Goal: Transaction & Acquisition: Purchase product/service

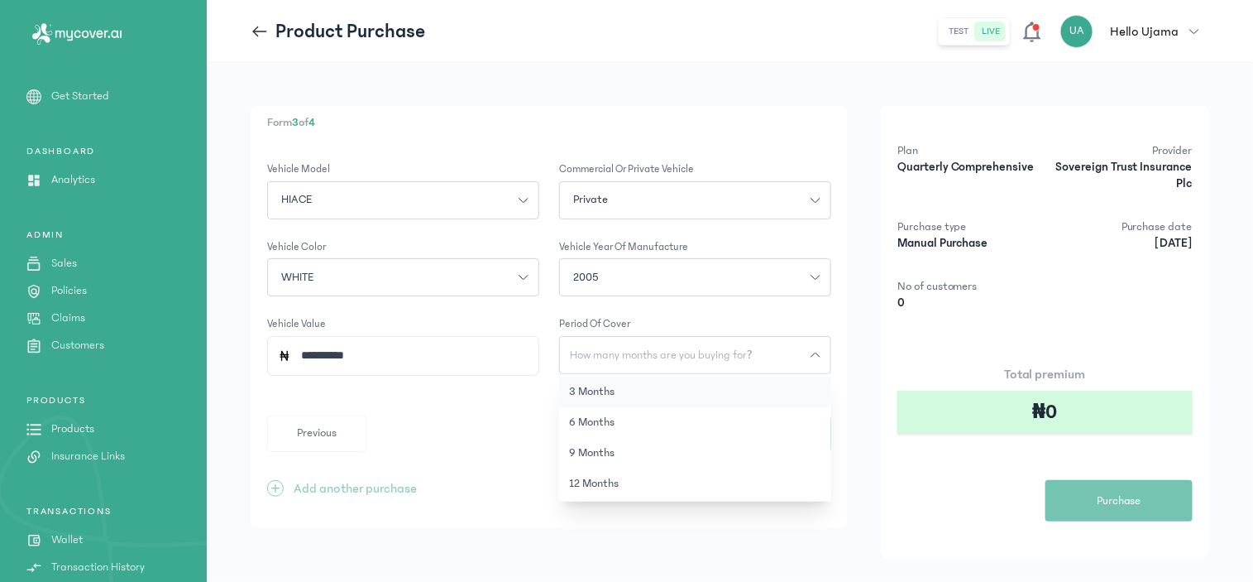
click at [601, 387] on button "3 months" at bounding box center [695, 391] width 272 height 31
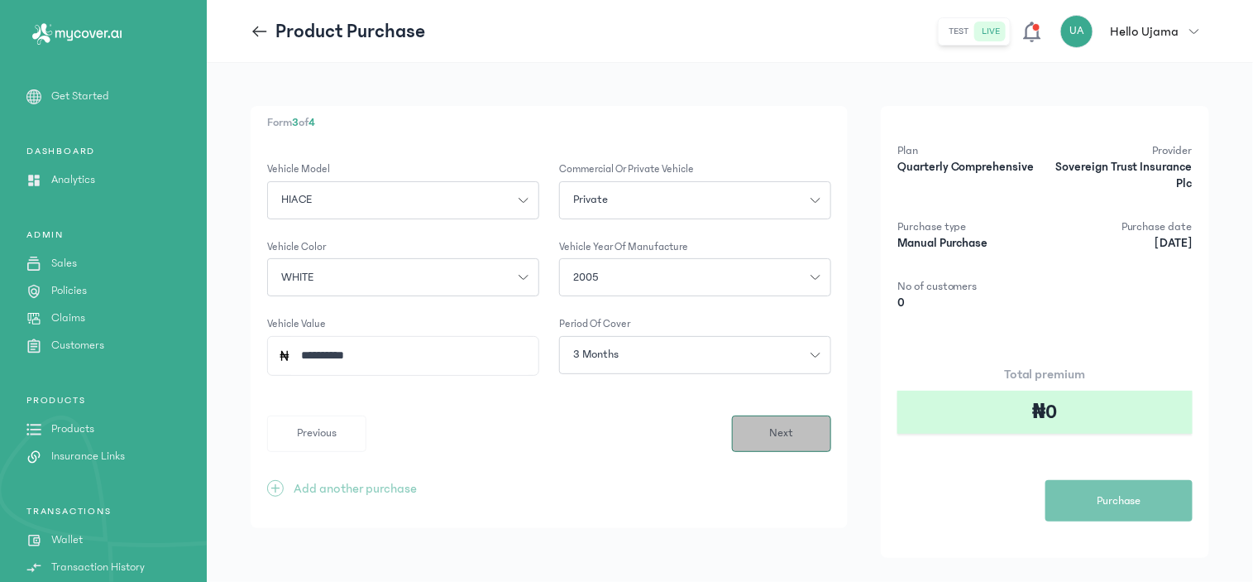
click at [759, 435] on button "Next" at bounding box center [781, 433] width 99 height 36
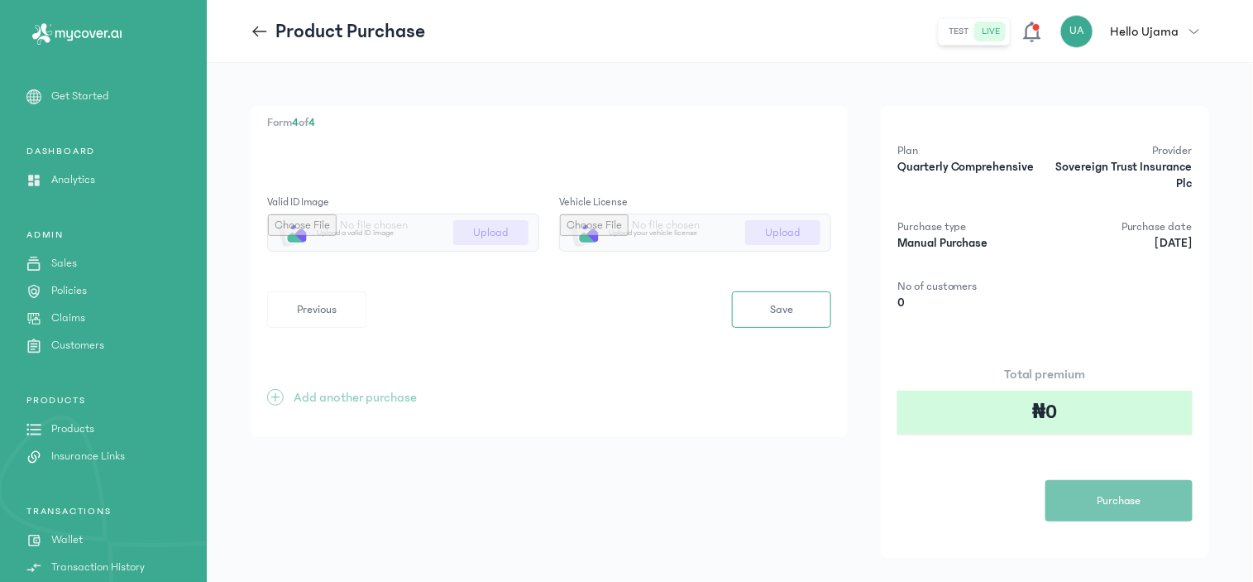
click at [539, 359] on div "Form 4 of 4 Valid ID image Upload a valid ID image Upload Vehicle License Uploa…" at bounding box center [549, 271] width 597 height 331
click at [260, 35] on icon at bounding box center [260, 31] width 18 height 18
type input "**********"
click at [778, 309] on span "Save" at bounding box center [781, 309] width 23 height 17
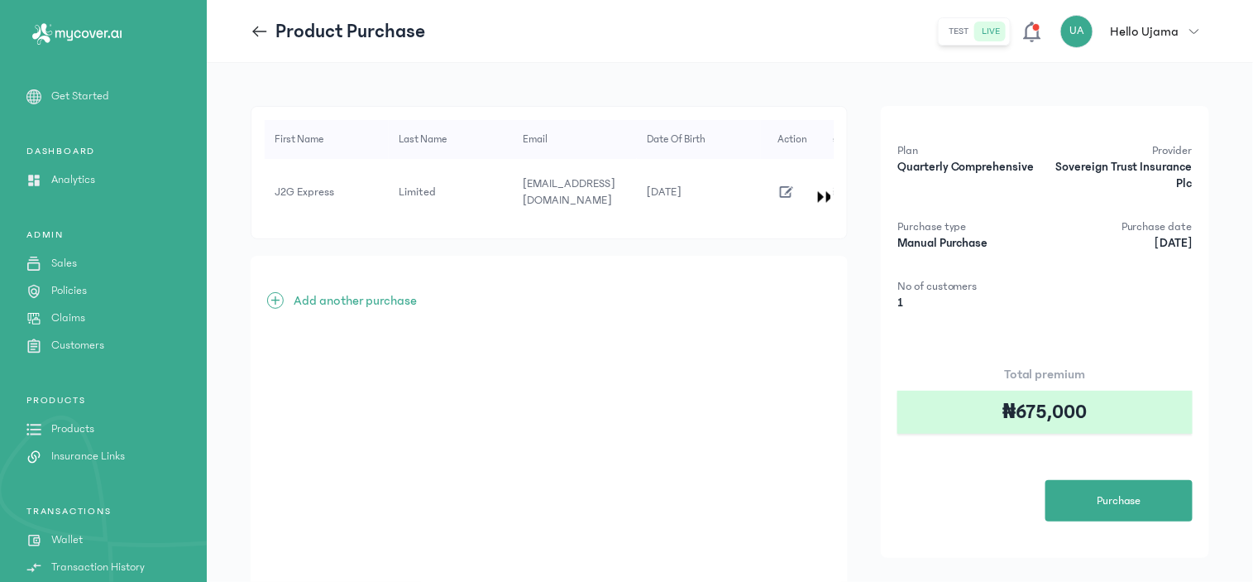
click at [788, 186] on icon "button" at bounding box center [787, 192] width 18 height 18
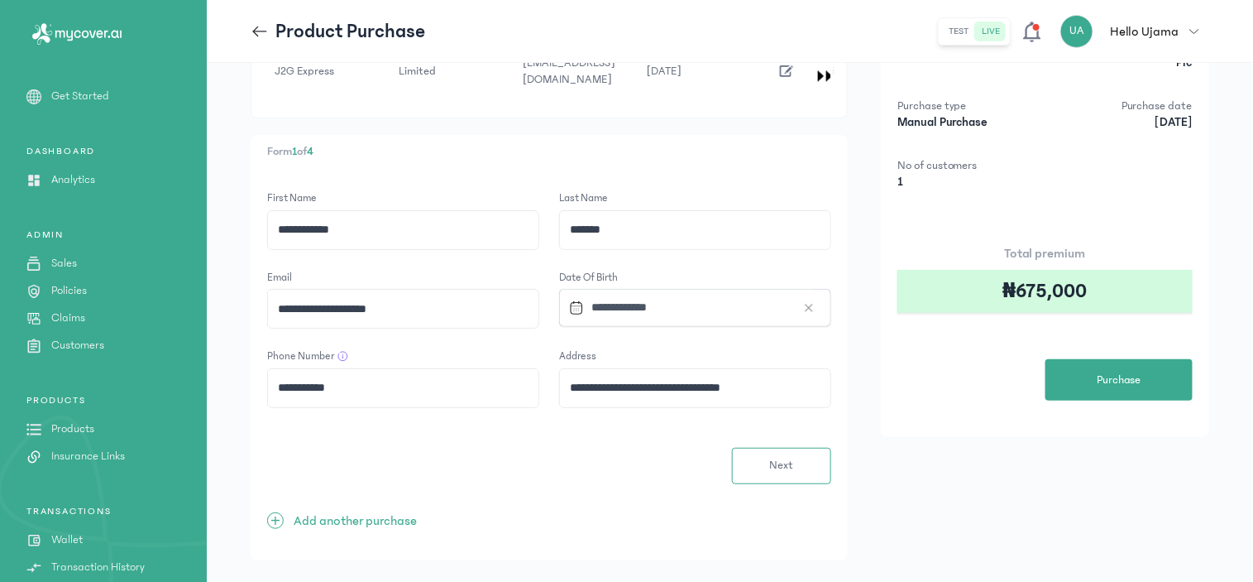
scroll to position [136, 0]
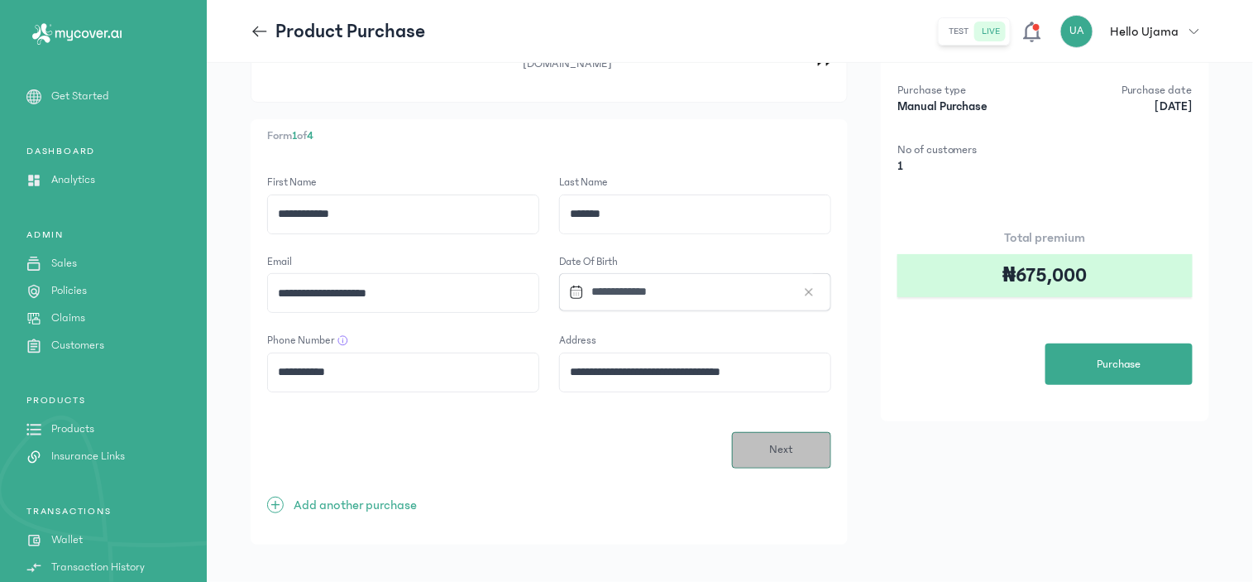
click at [784, 441] on span "Next" at bounding box center [781, 449] width 24 height 17
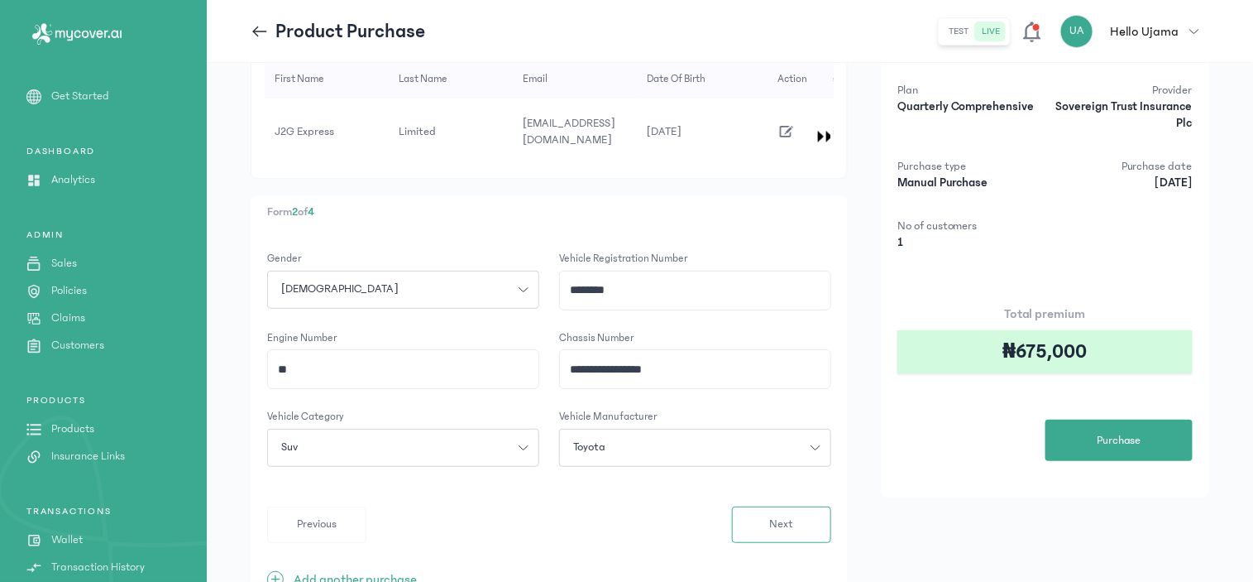
scroll to position [135, 0]
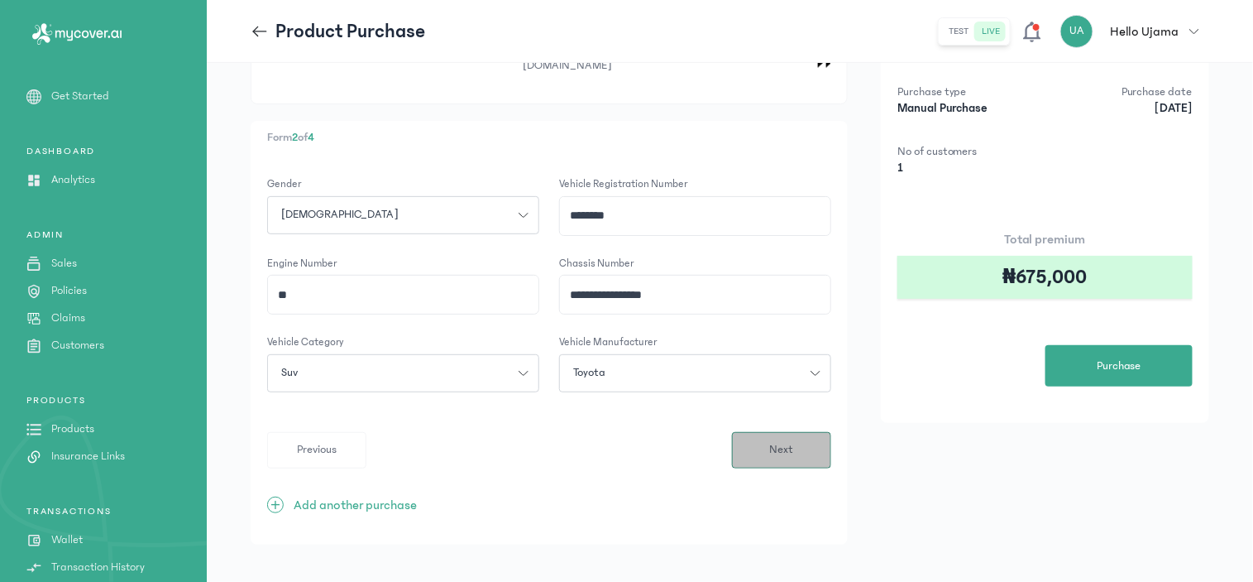
click at [761, 435] on button "Next" at bounding box center [781, 450] width 99 height 36
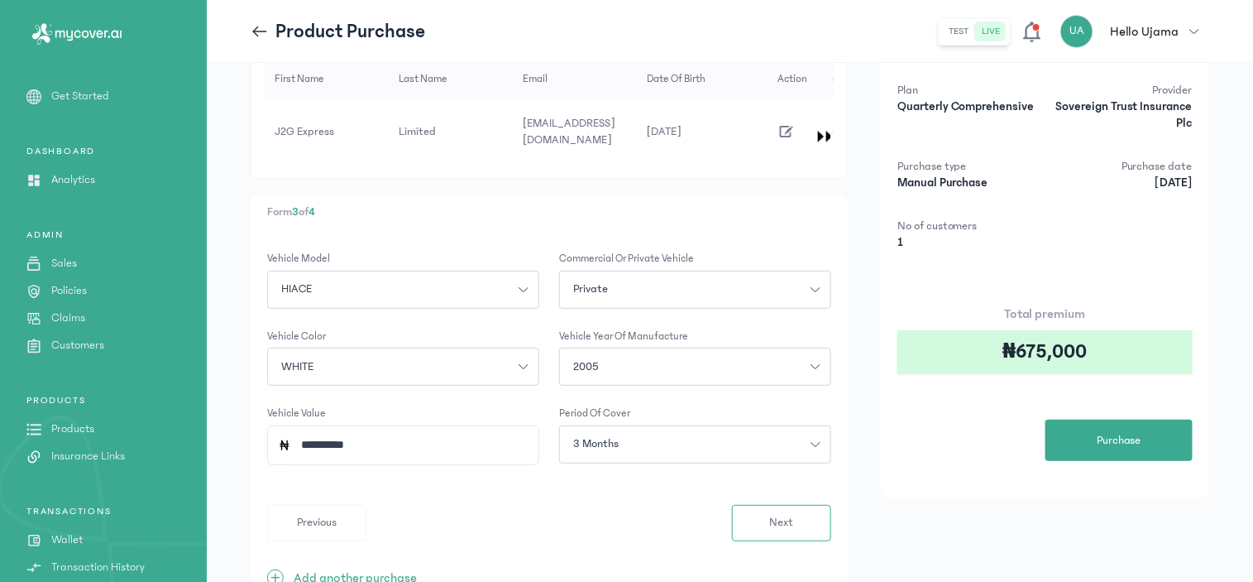
scroll to position [92, 0]
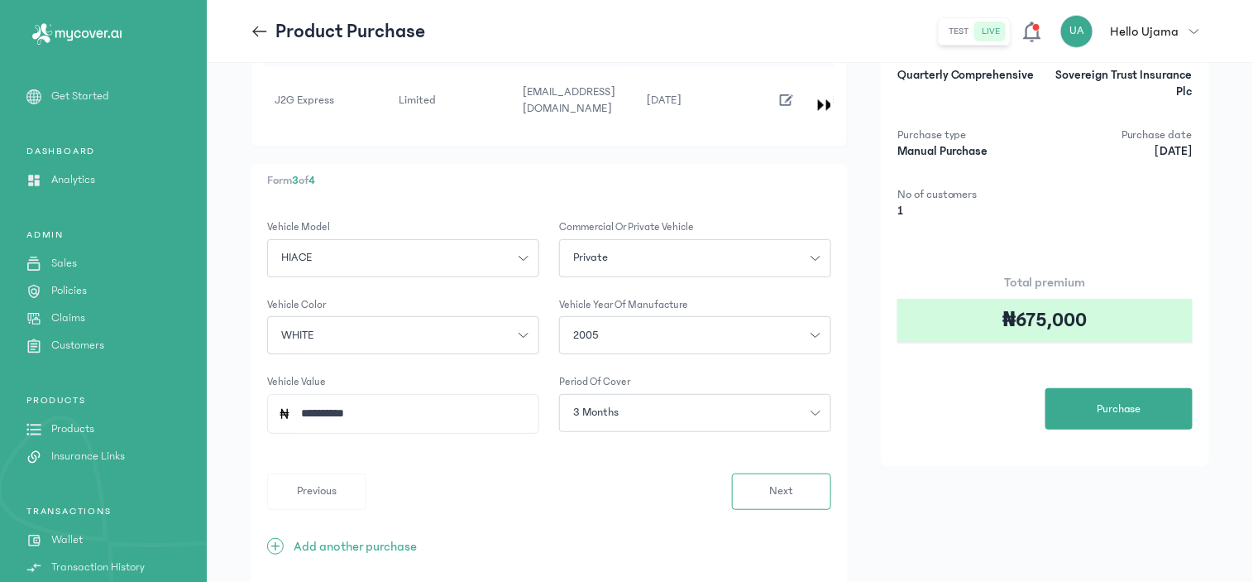
click at [723, 404] on div "3 months" at bounding box center [685, 412] width 251 height 17
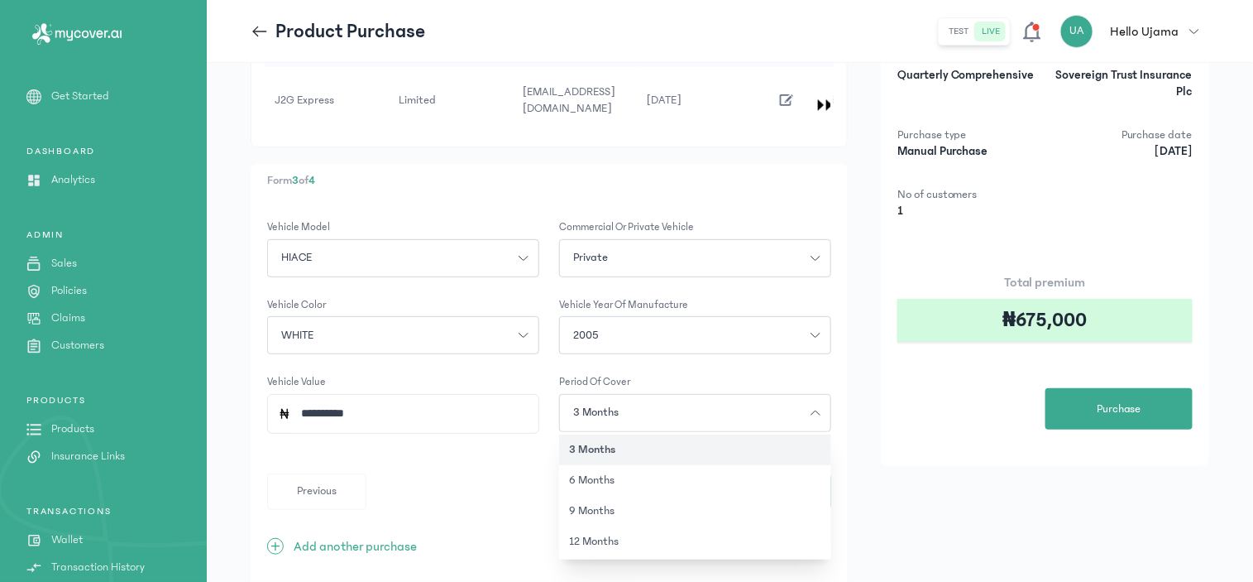
click at [723, 404] on div "3 months" at bounding box center [685, 412] width 251 height 17
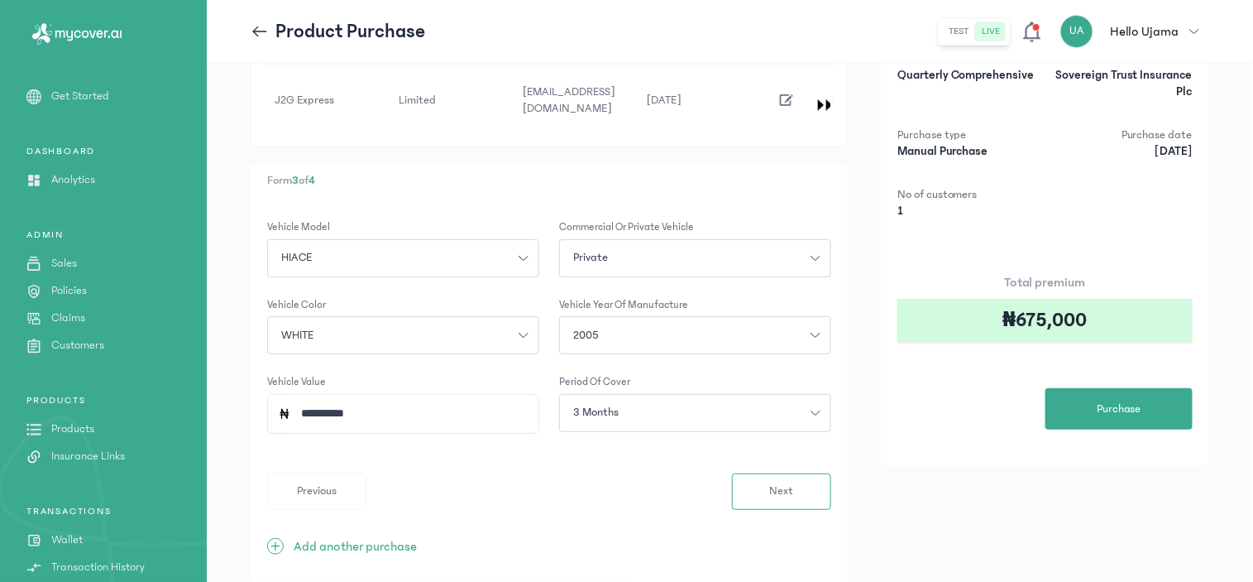
click at [799, 404] on div "3 months" at bounding box center [685, 412] width 251 height 17
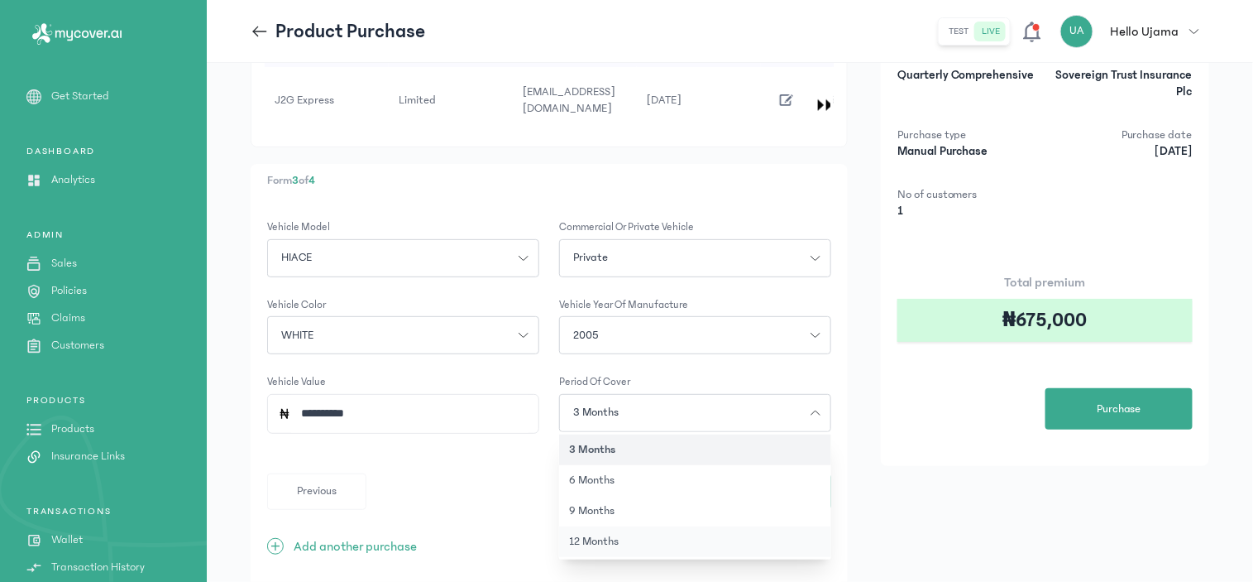
click at [602, 526] on button "12 months" at bounding box center [695, 541] width 272 height 31
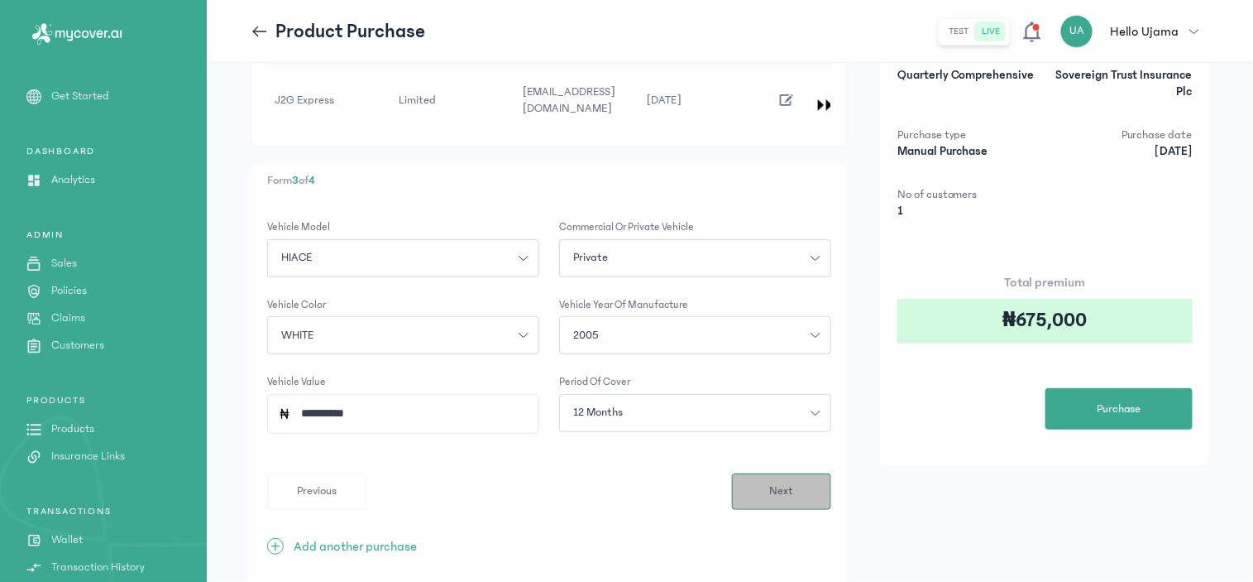
click at [787, 482] on span "Next" at bounding box center [781, 490] width 24 height 17
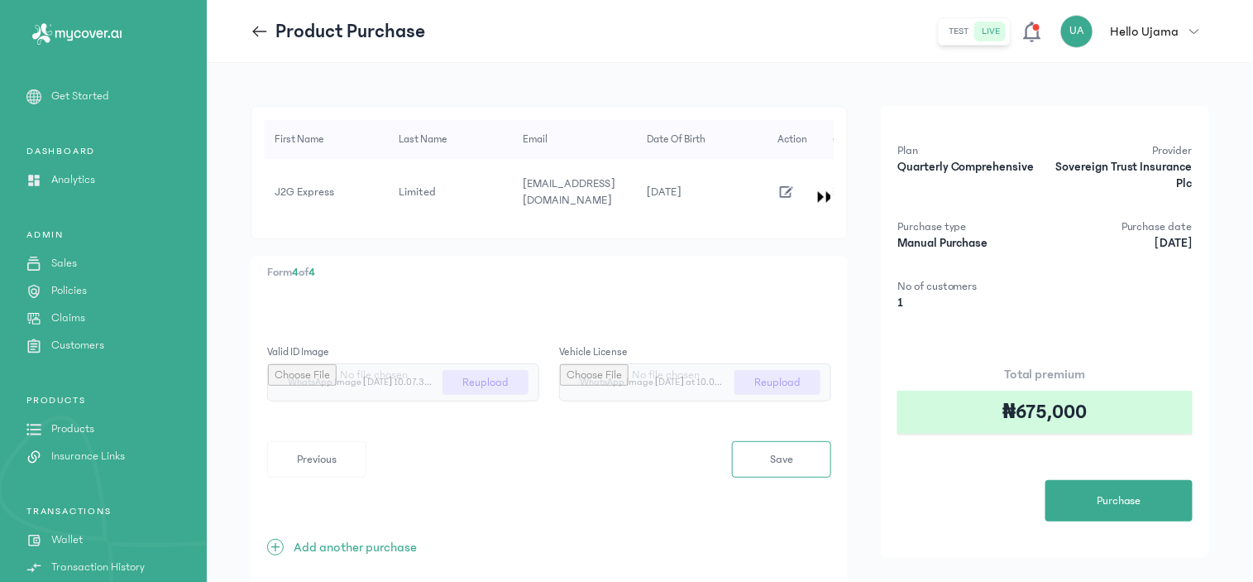
click at [767, 365] on input "file" at bounding box center [695, 382] width 271 height 36
type input "**********"
click at [807, 445] on button "Save" at bounding box center [781, 459] width 99 height 36
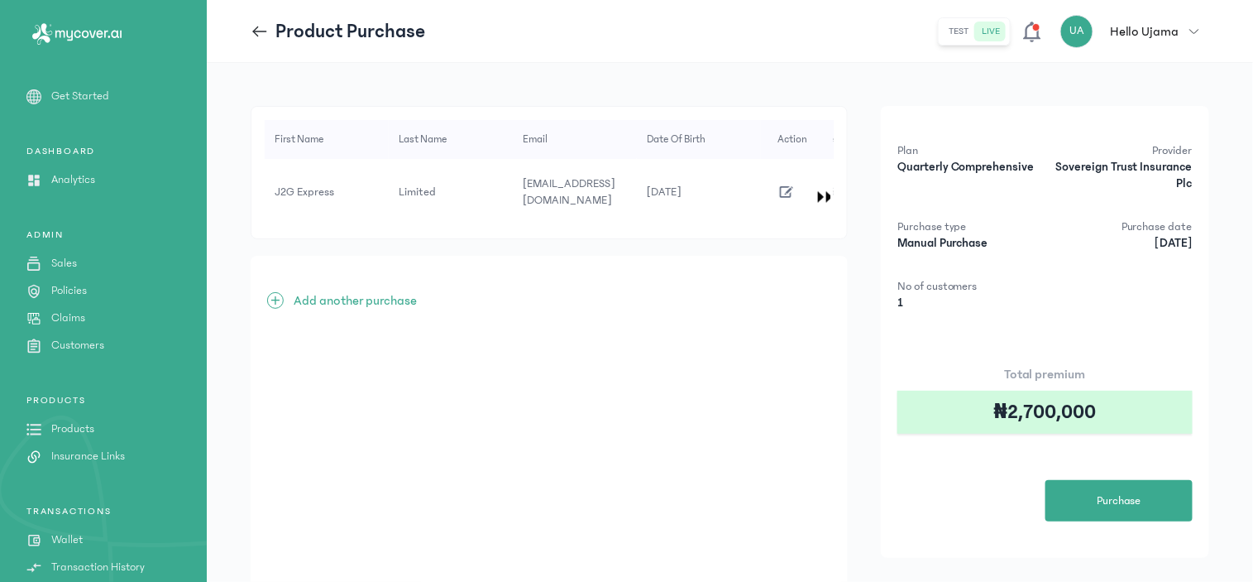
click at [783, 184] on icon "button" at bounding box center [787, 192] width 18 height 18
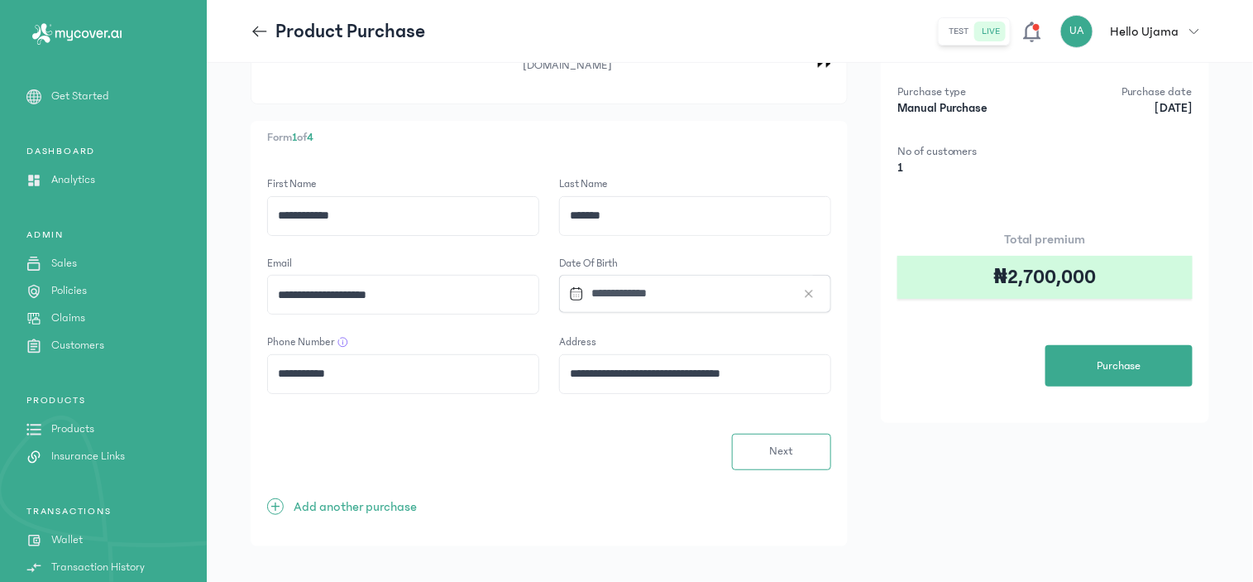
scroll to position [136, 0]
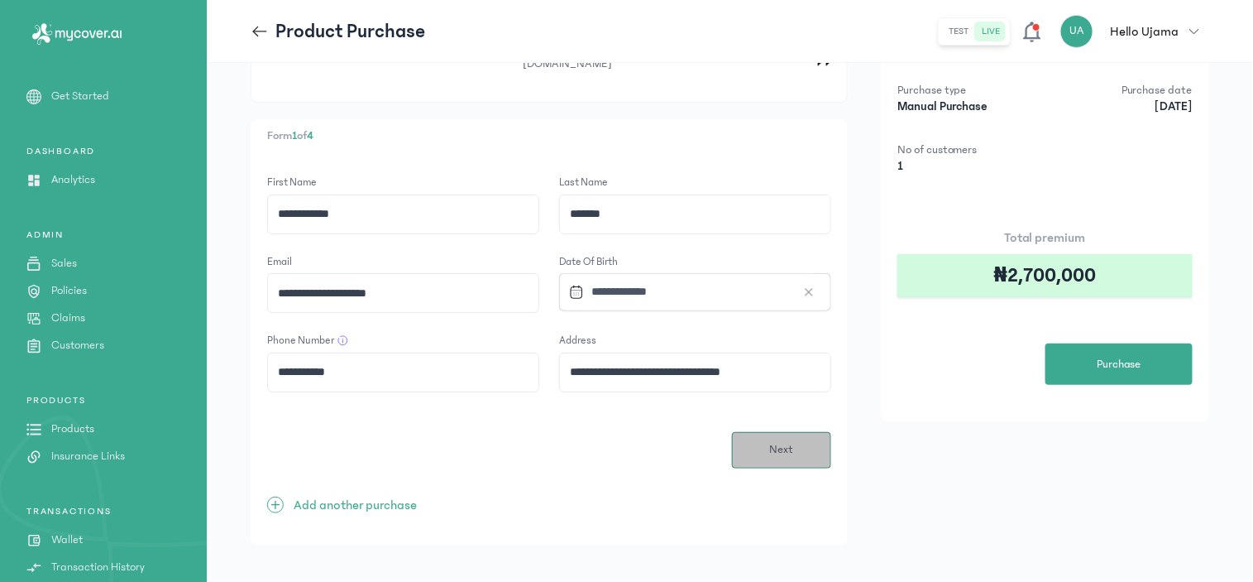
click at [792, 441] on span "Next" at bounding box center [781, 449] width 24 height 17
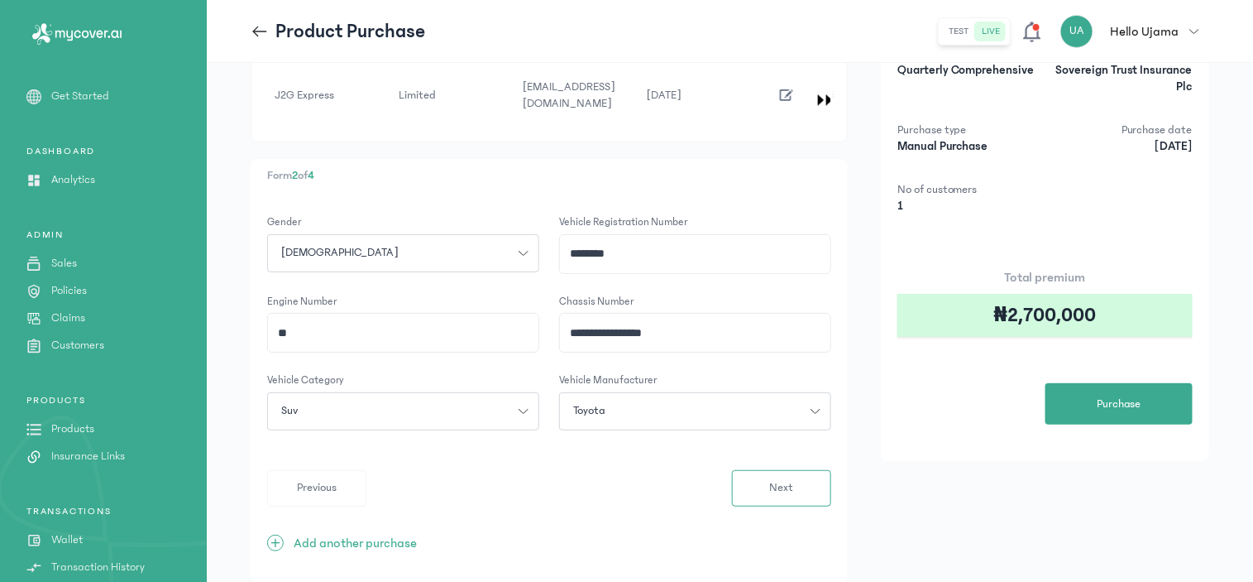
scroll to position [135, 0]
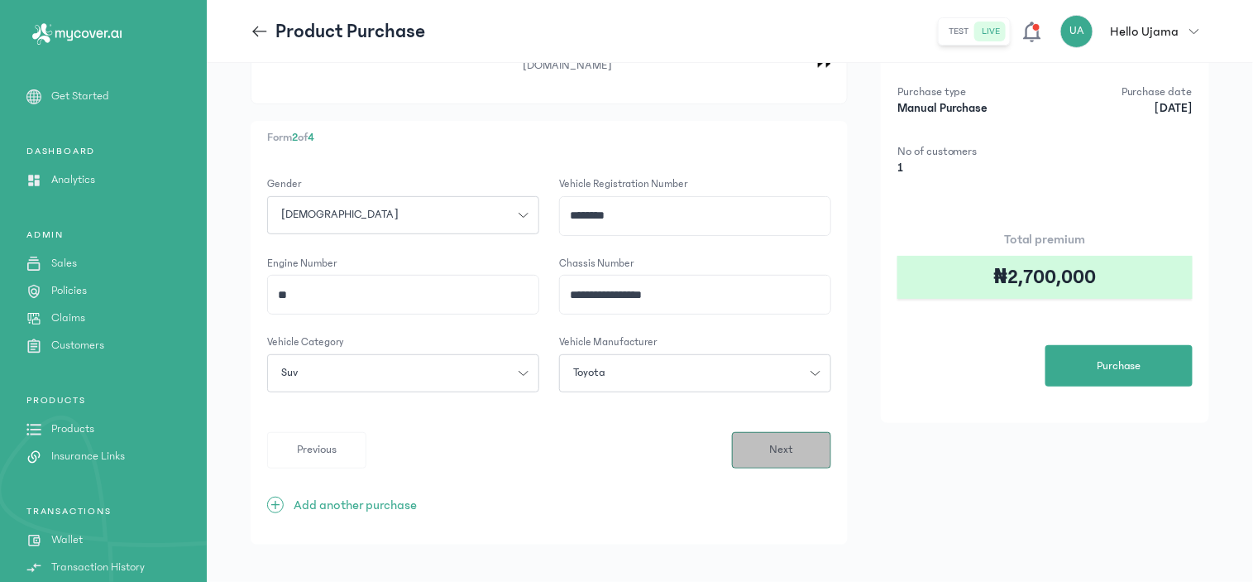
click at [780, 441] on span "Next" at bounding box center [781, 449] width 24 height 17
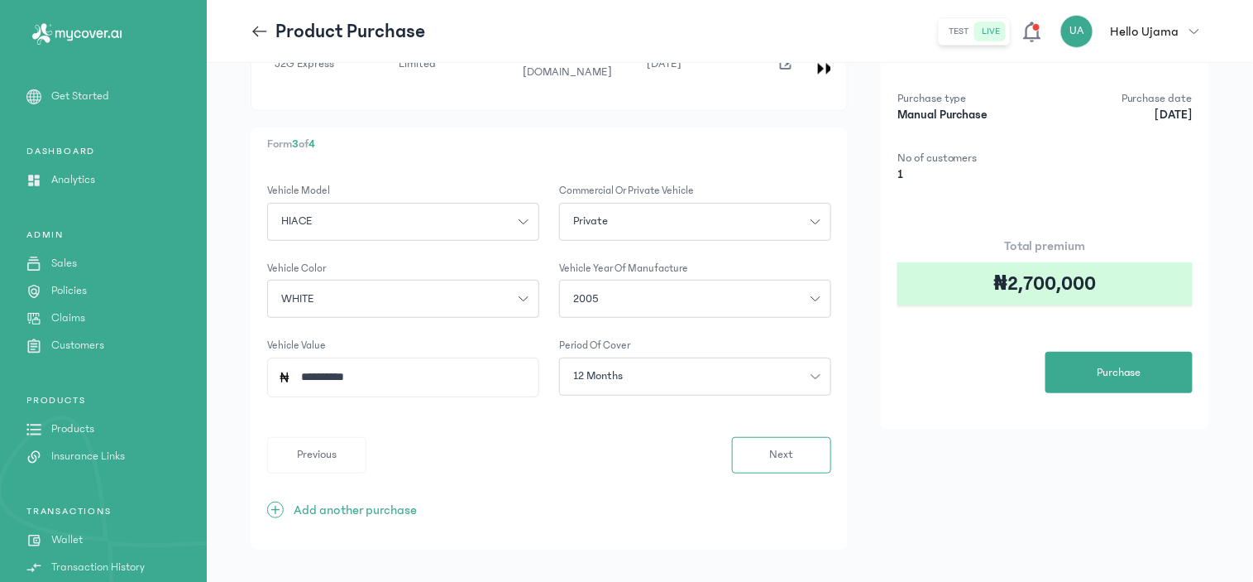
scroll to position [133, 0]
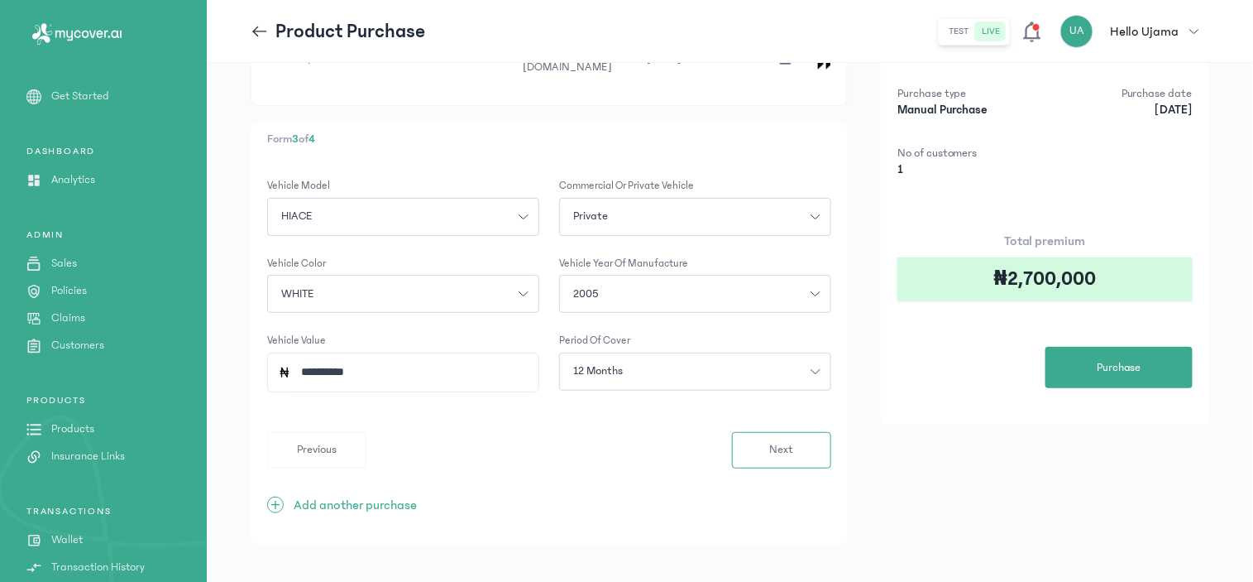
click at [809, 362] on div "12 months" at bounding box center [685, 370] width 251 height 17
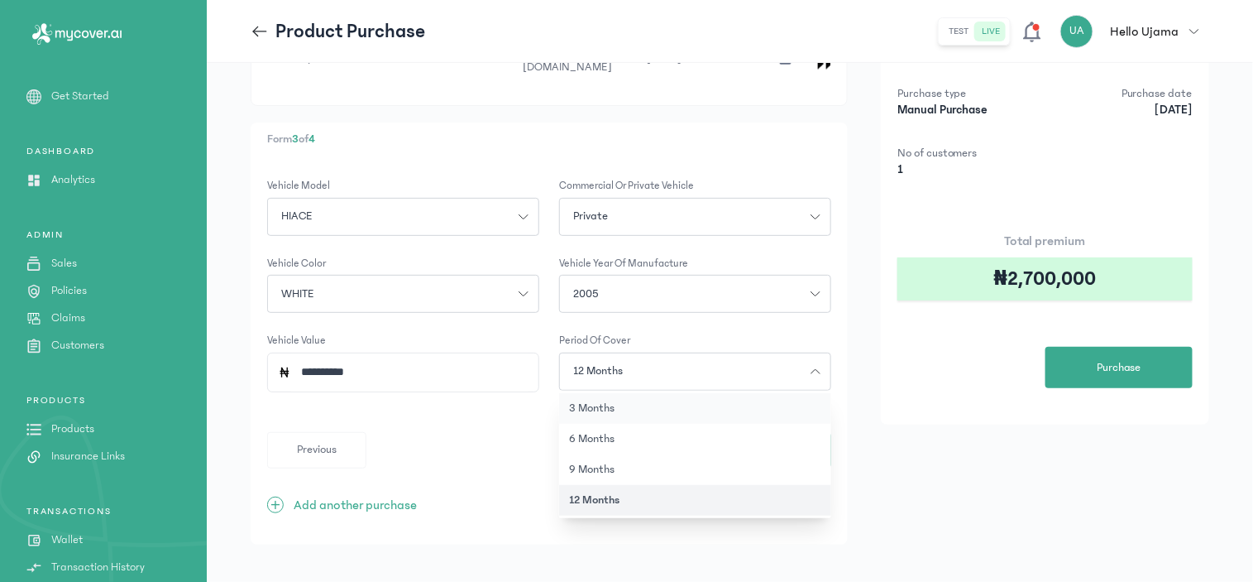
click at [584, 393] on button "3 months" at bounding box center [695, 408] width 272 height 31
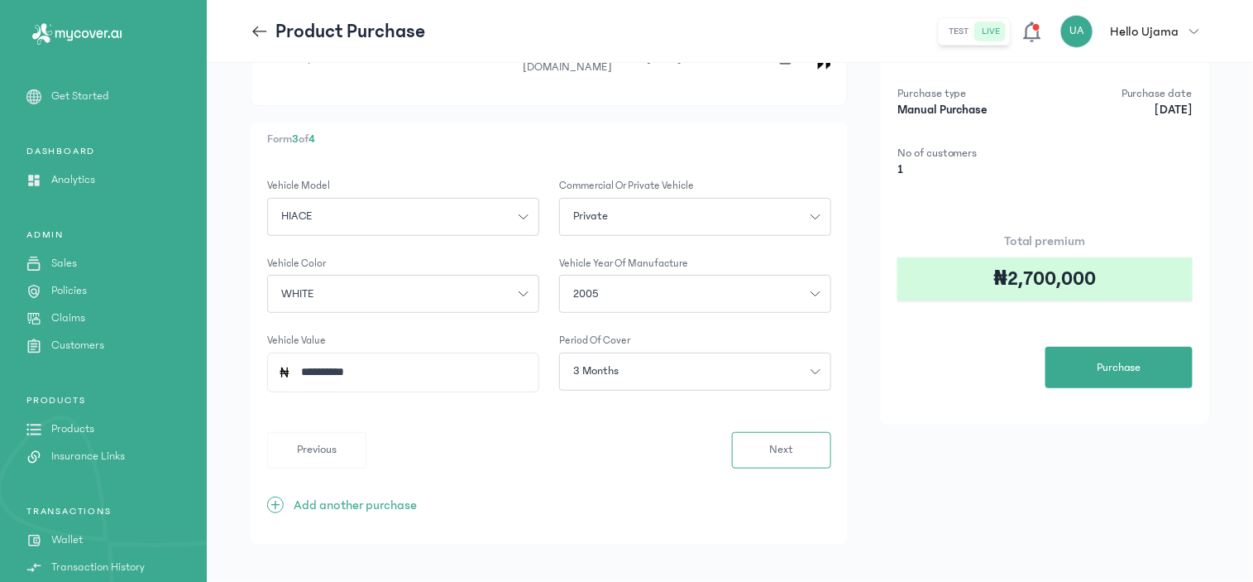
click at [313, 358] on input "**********" at bounding box center [409, 372] width 237 height 38
click at [381, 361] on input "**********" at bounding box center [409, 372] width 237 height 38
type input "*********"
click at [801, 432] on button "Next" at bounding box center [781, 450] width 99 height 36
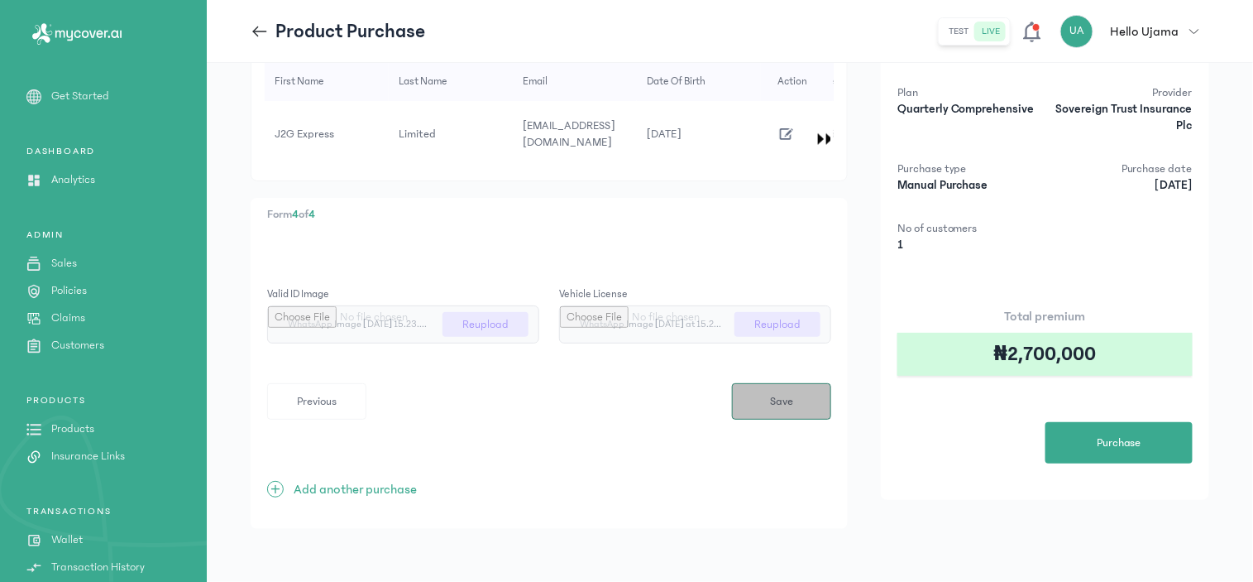
scroll to position [0, 0]
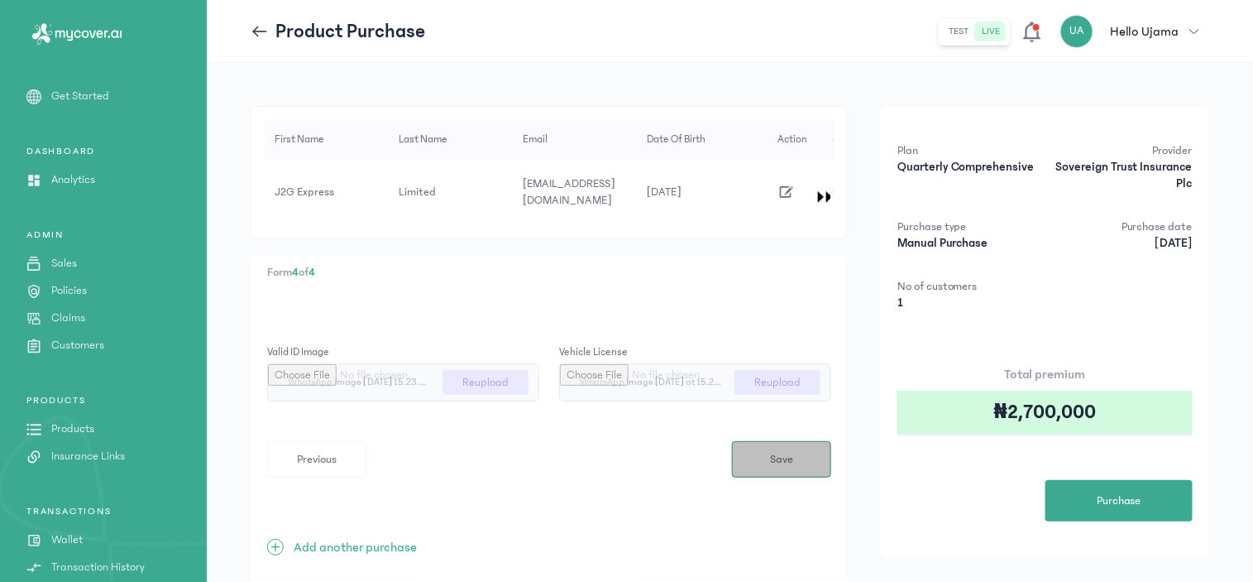
click at [783, 453] on button "Save" at bounding box center [781, 459] width 99 height 36
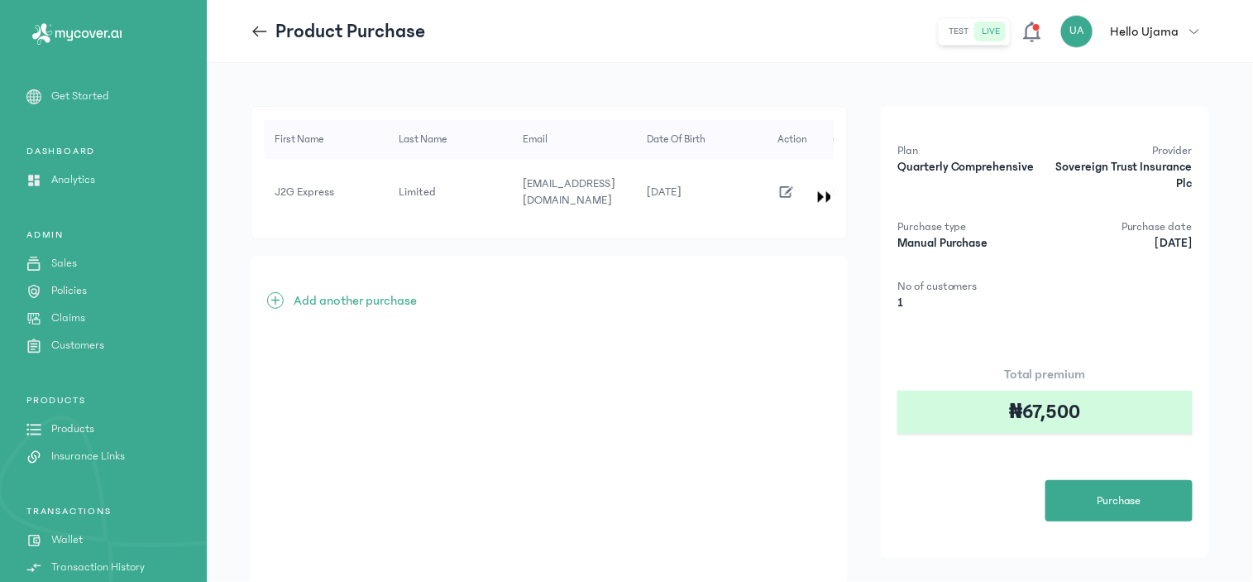
click at [353, 290] on p "Add another purchase" at bounding box center [355, 300] width 123 height 20
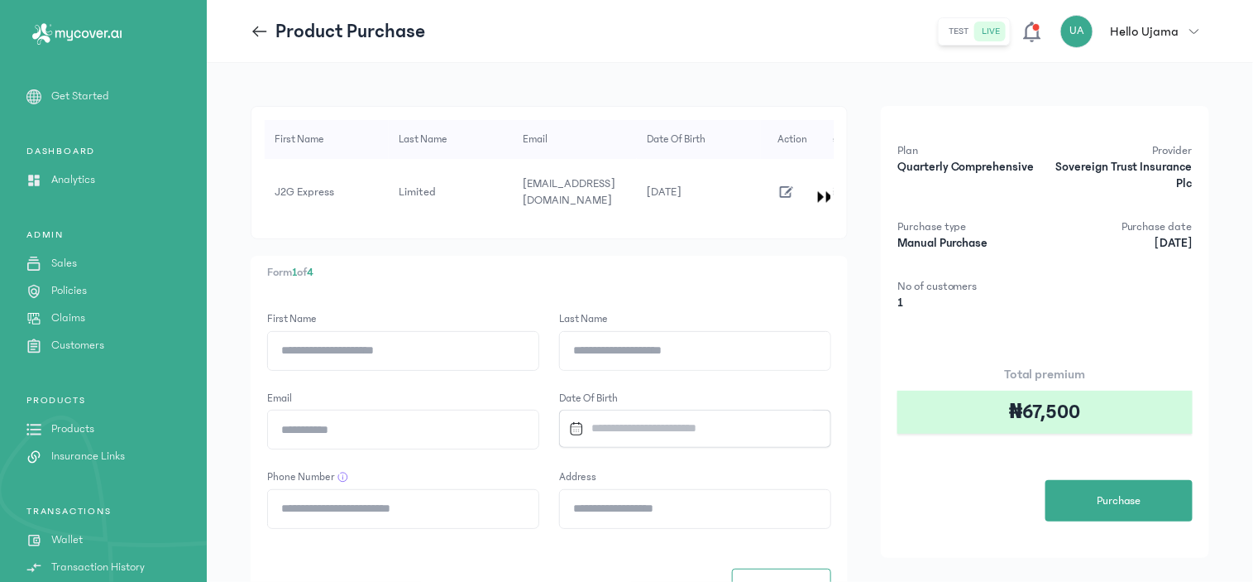
click at [376, 338] on input "First Name" at bounding box center [403, 351] width 271 height 38
type input "**********"
click at [640, 342] on input "Last Name" at bounding box center [695, 351] width 271 height 38
type input "*******"
click at [335, 420] on input "Email" at bounding box center [403, 429] width 271 height 38
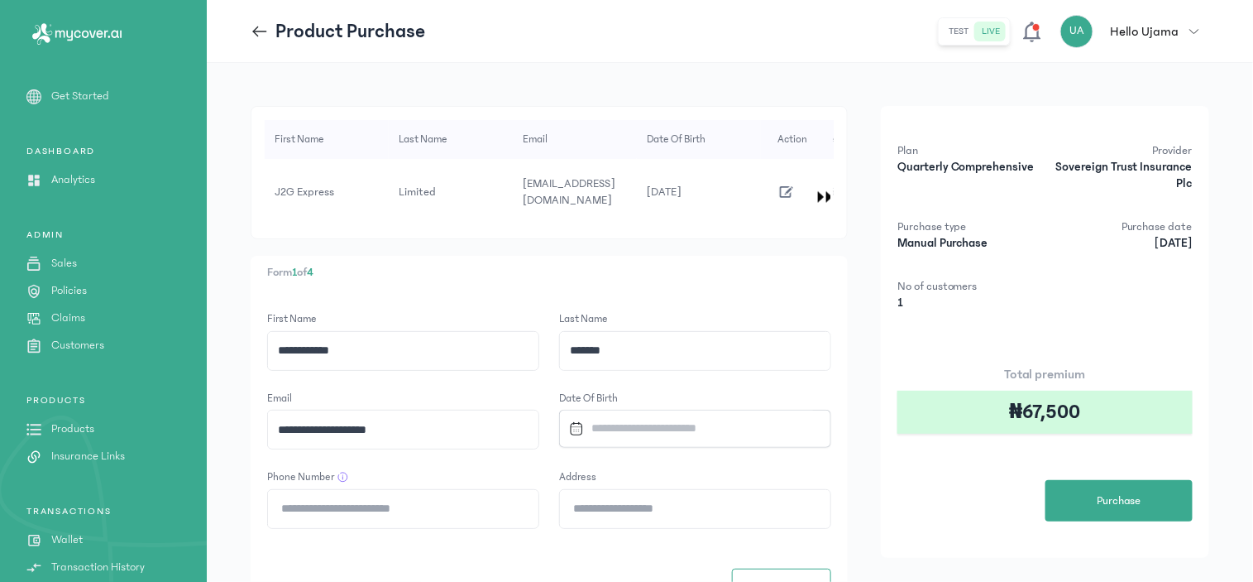
type input "**********"
drag, startPoint x: 687, startPoint y: 414, endPoint x: 638, endPoint y: 417, distance: 48.9
click at [687, 414] on input "Datepicker input" at bounding box center [688, 428] width 251 height 36
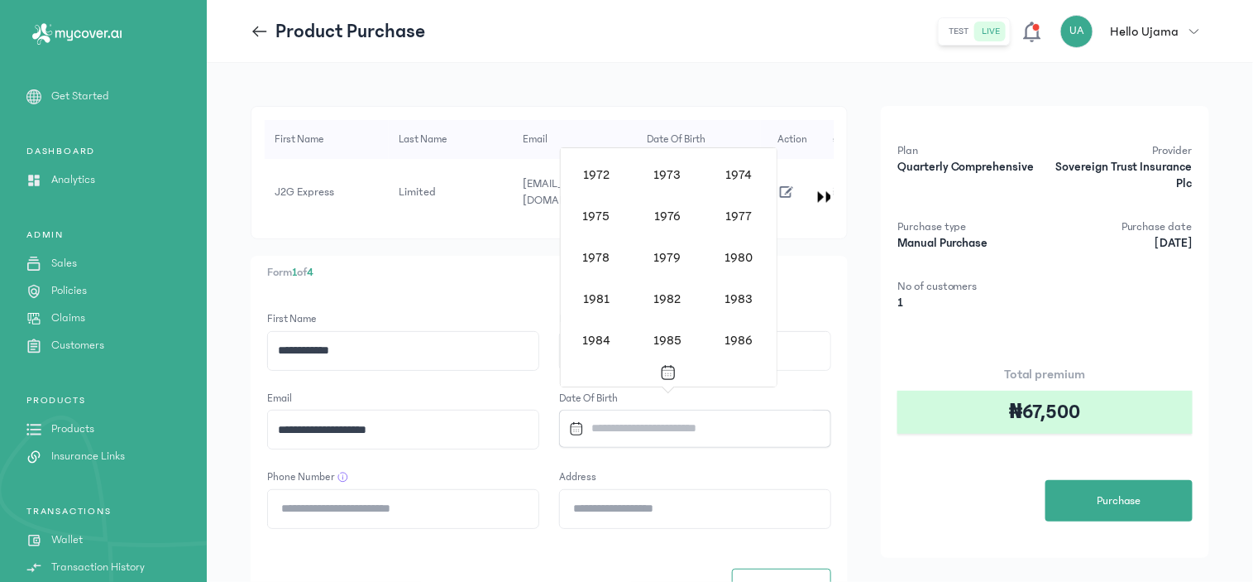
scroll to position [1079, 0]
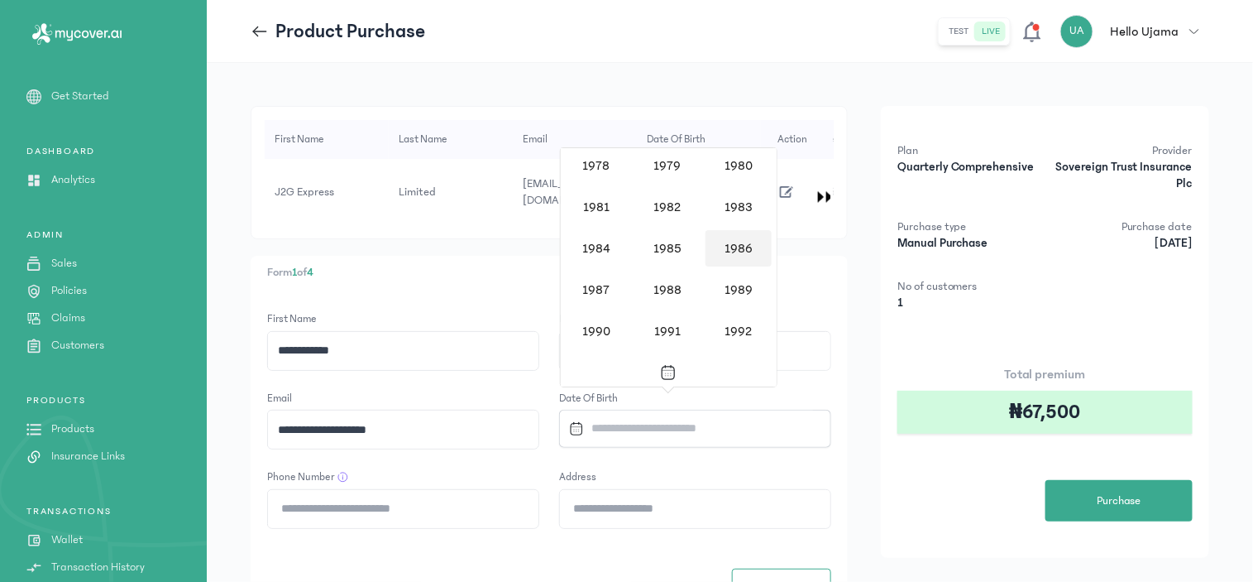
click at [741, 240] on div "1986" at bounding box center [739, 248] width 66 height 36
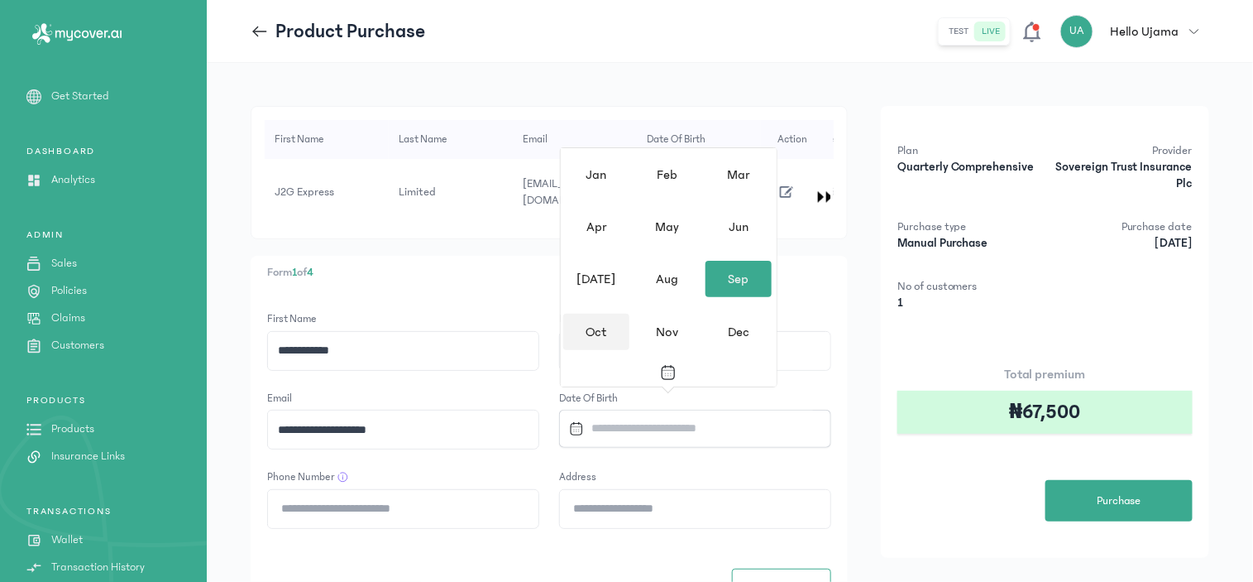
click at [590, 326] on div "Oct" at bounding box center [596, 332] width 66 height 36
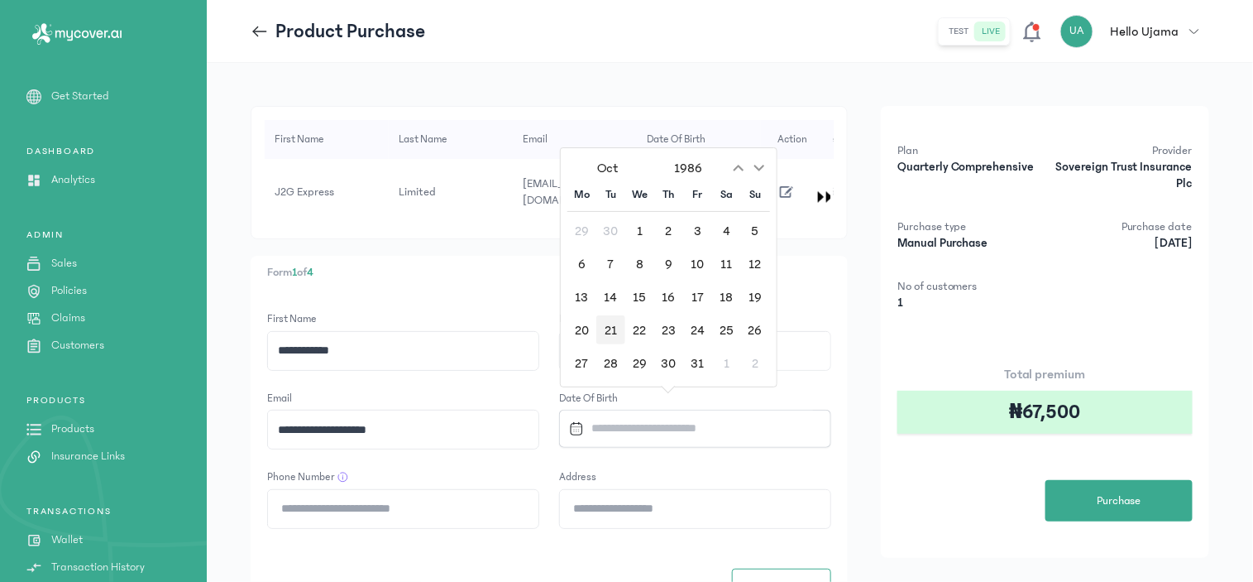
click at [611, 323] on div "21" at bounding box center [610, 329] width 29 height 29
type input "**********"
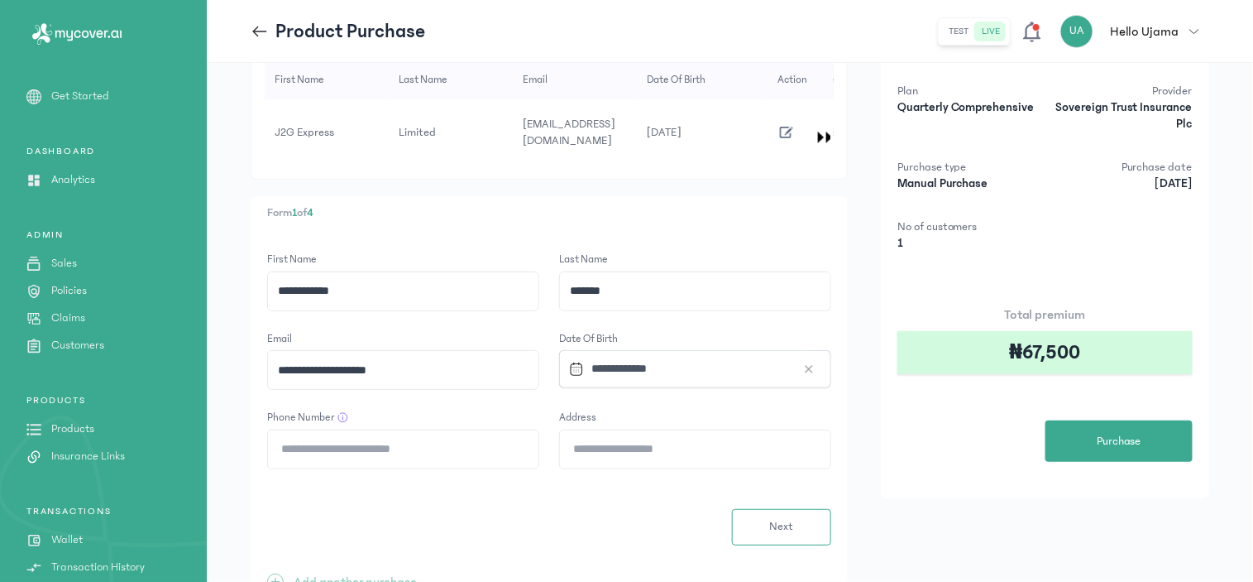
scroll to position [136, 0]
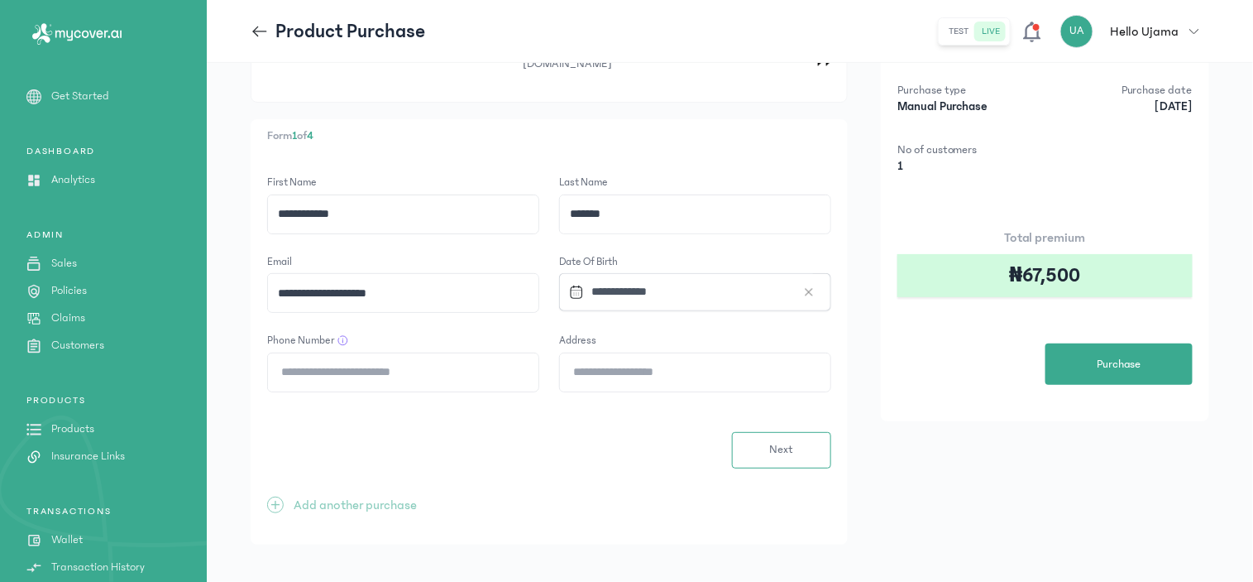
click at [342, 362] on input "Phone Number" at bounding box center [403, 372] width 271 height 38
drag, startPoint x: 294, startPoint y: 453, endPoint x: 350, endPoint y: 457, distance: 56.4
click at [294, 453] on div "**********" at bounding box center [549, 331] width 597 height 425
click at [356, 360] on input "Phone Number" at bounding box center [403, 372] width 271 height 38
paste input "**********"
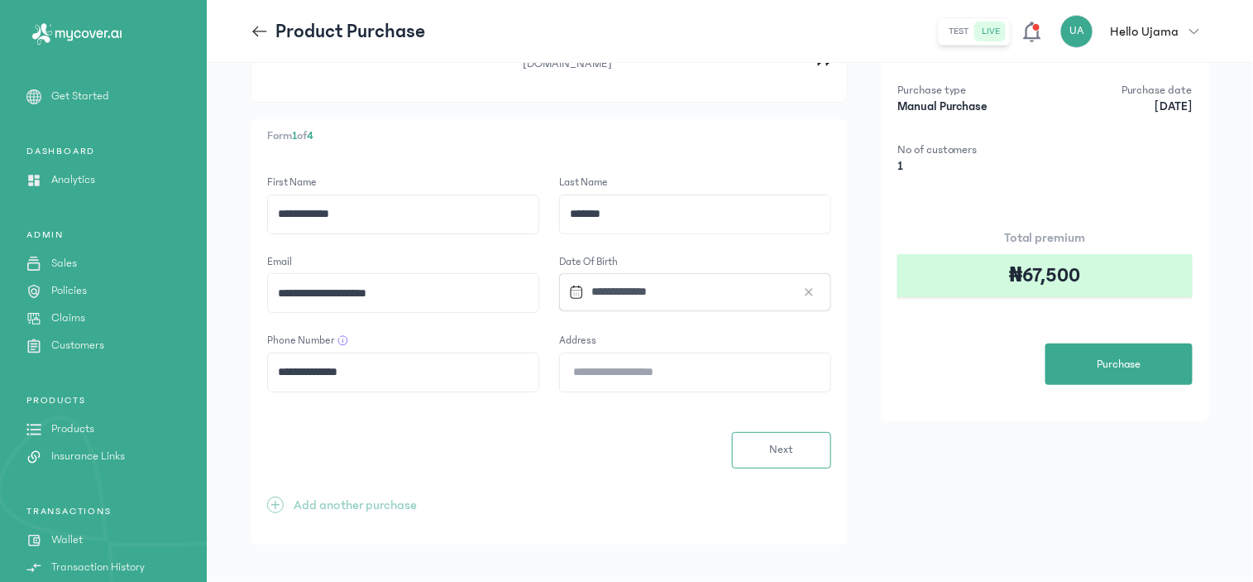
click at [307, 359] on input "**********" at bounding box center [403, 372] width 271 height 38
type input "**********"
click at [643, 362] on input "Address" at bounding box center [695, 372] width 271 height 38
type input "**********"
click at [783, 441] on span "Next" at bounding box center [781, 449] width 24 height 17
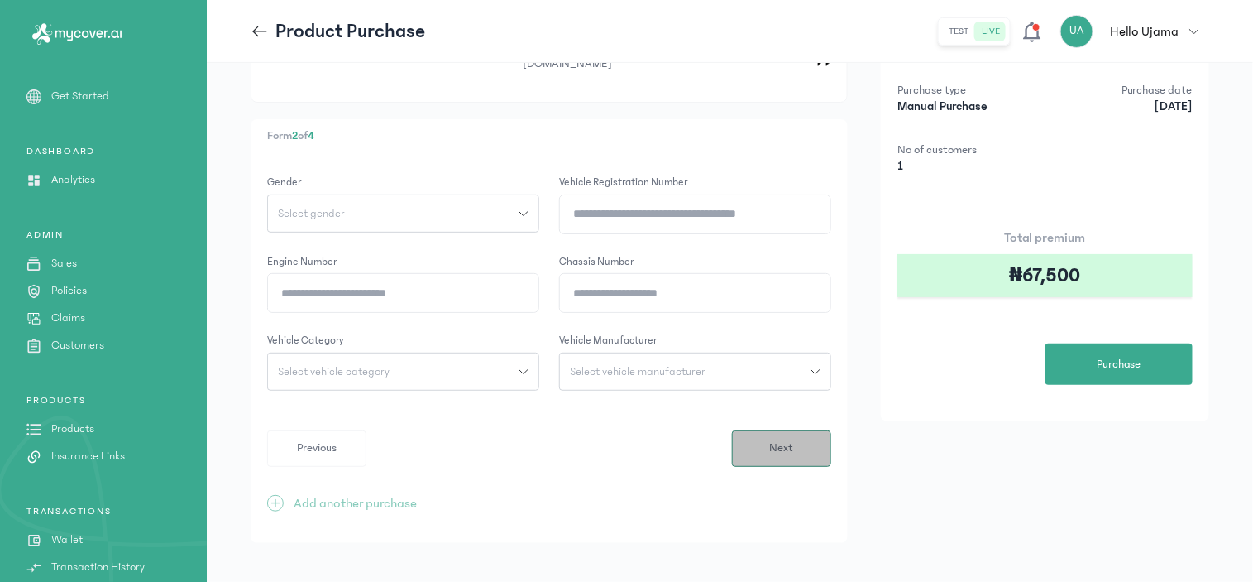
scroll to position [0, 0]
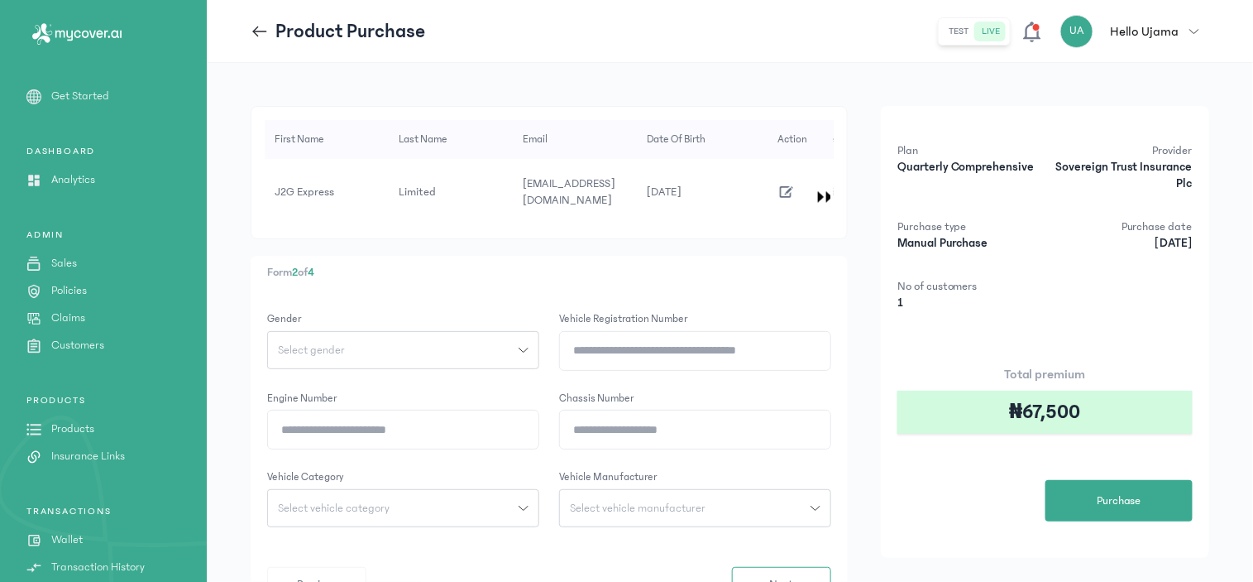
click at [347, 344] on span "Select gender" at bounding box center [311, 350] width 87 height 12
click at [315, 374] on button "[DEMOGRAPHIC_DATA]" at bounding box center [403, 386] width 272 height 31
click at [613, 335] on input "Vehicle registration number" at bounding box center [695, 351] width 271 height 38
type input "********"
click at [435, 411] on input "Engine Number" at bounding box center [403, 429] width 271 height 38
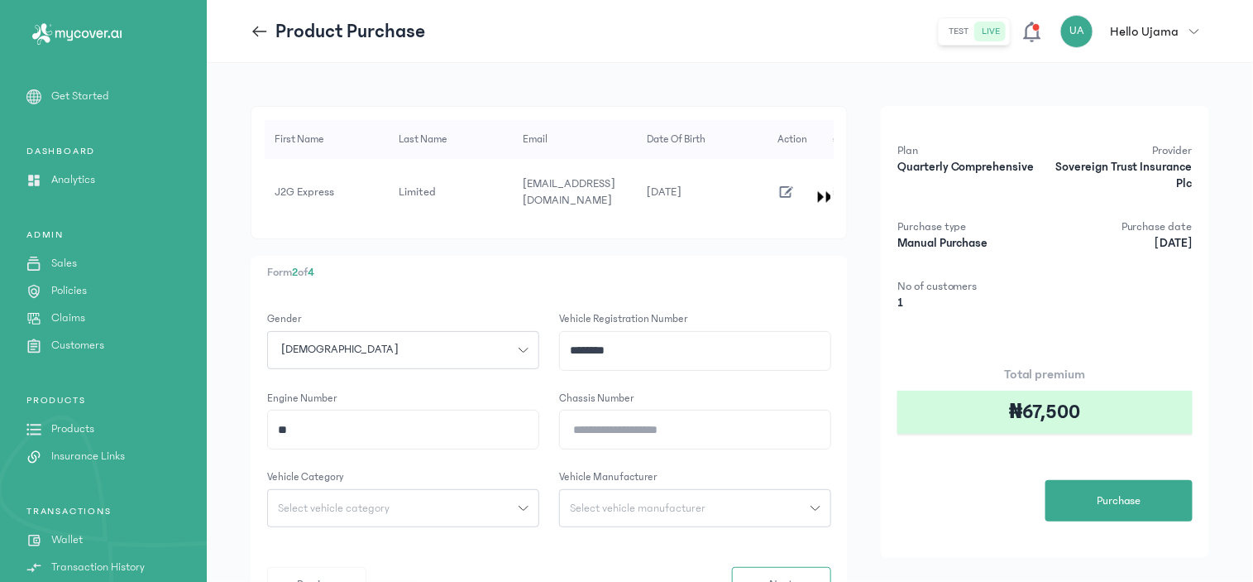
type input "**"
click at [630, 419] on input "Chassis Number" at bounding box center [695, 429] width 271 height 38
type input "*"
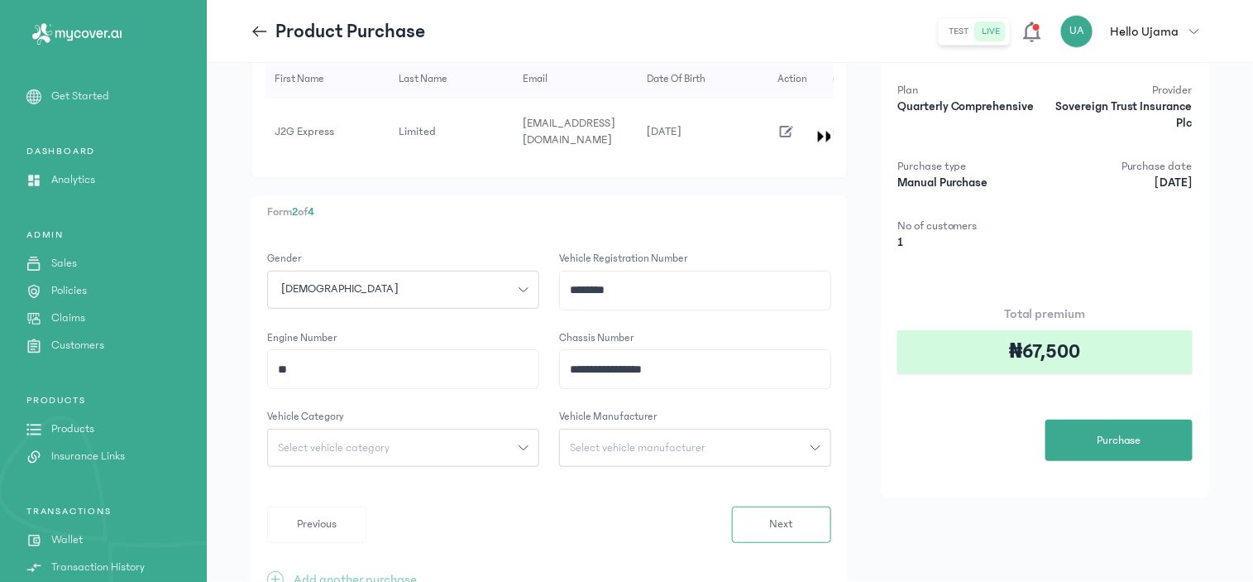
scroll to position [92, 0]
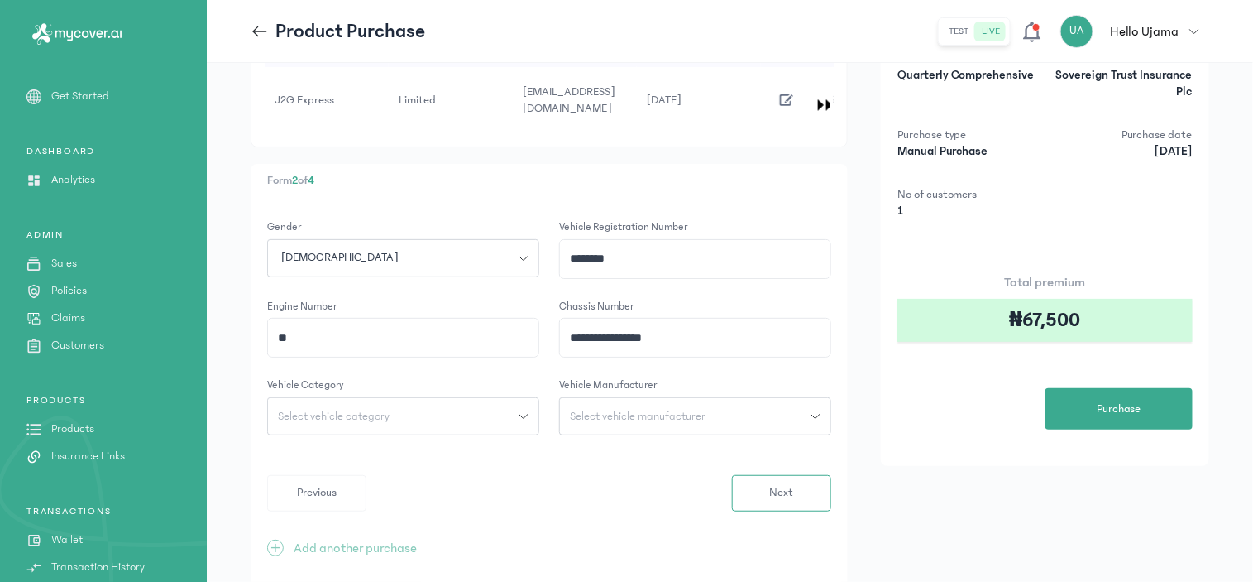
type input "**********"
click at [382, 410] on span "Select vehicle category" at bounding box center [334, 416] width 132 height 12
click at [299, 438] on button "Suv" at bounding box center [403, 453] width 272 height 31
click at [629, 410] on span "Select vehicle manufacturer" at bounding box center [638, 416] width 156 height 12
click at [646, 445] on input "search" at bounding box center [695, 453] width 259 height 30
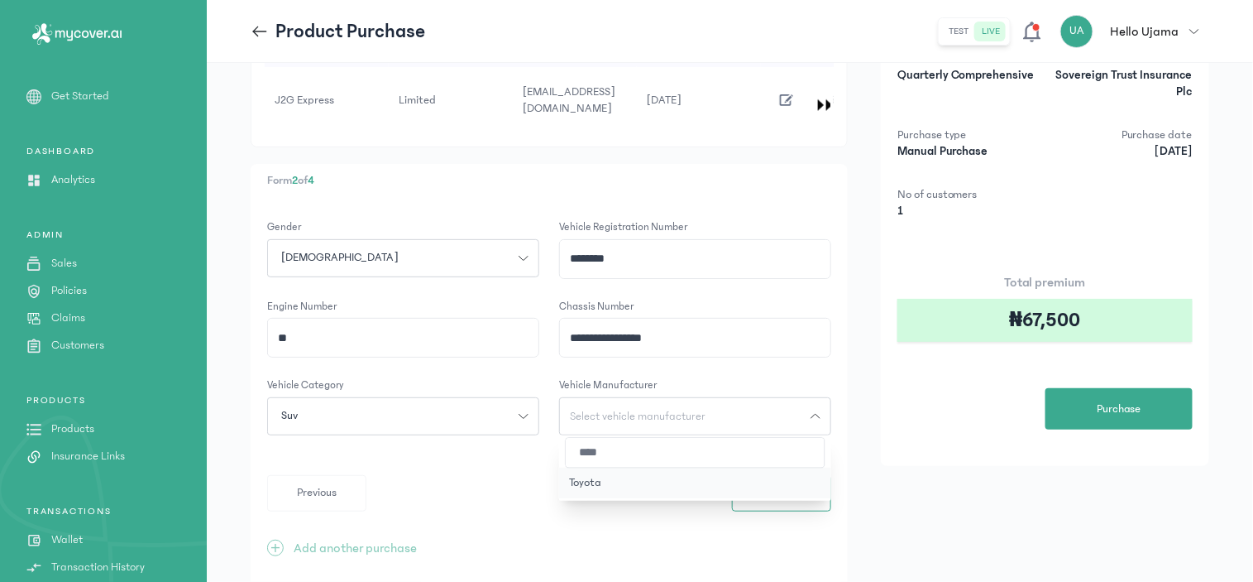
type input "****"
click at [596, 472] on button "Toyota" at bounding box center [695, 482] width 272 height 31
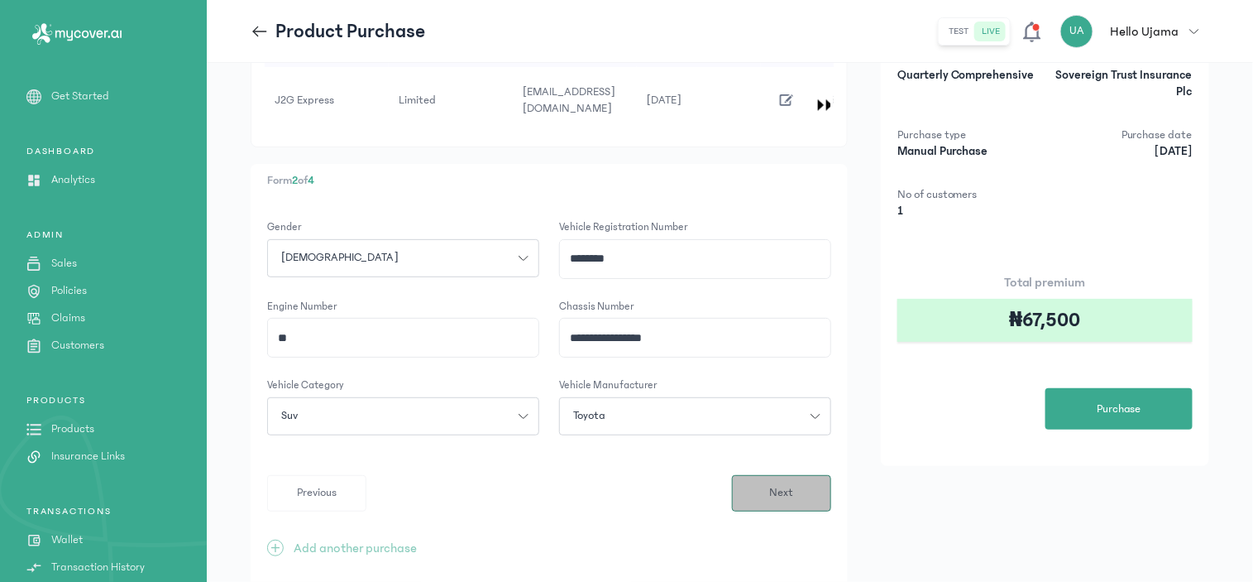
click at [769, 477] on button "Next" at bounding box center [781, 493] width 99 height 36
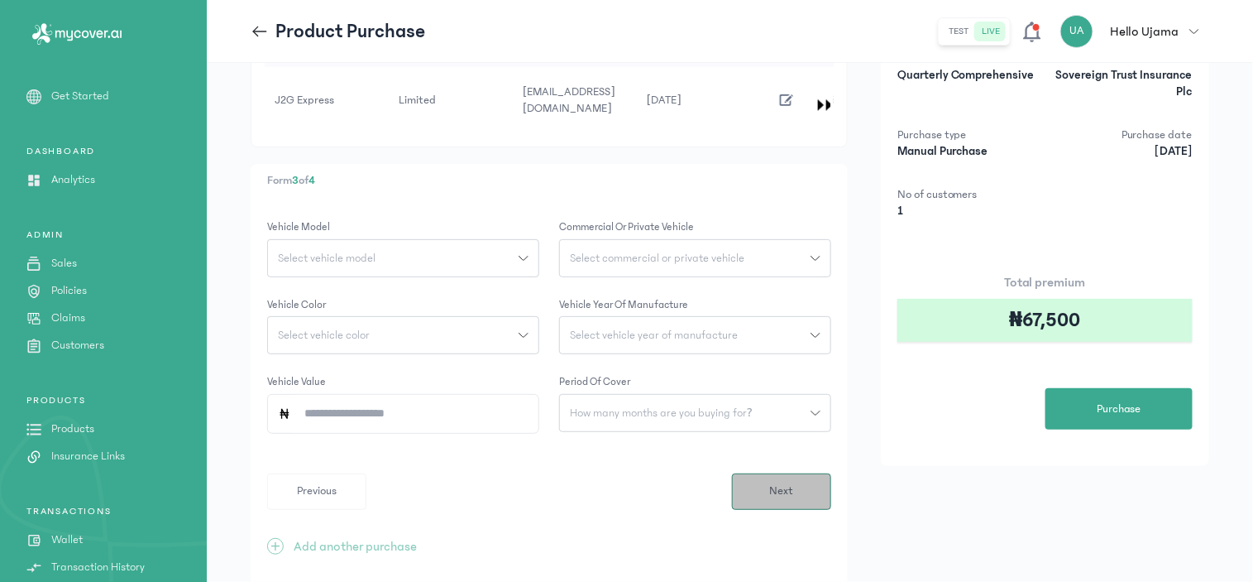
scroll to position [0, 0]
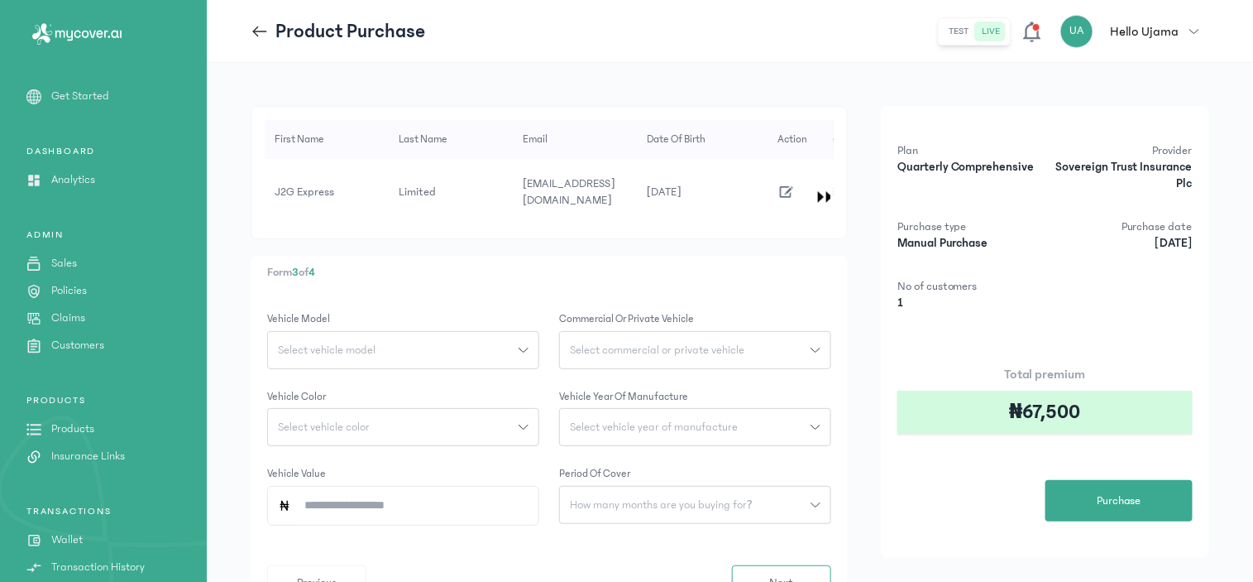
click at [319, 344] on span "Select vehicle model" at bounding box center [326, 350] width 117 height 12
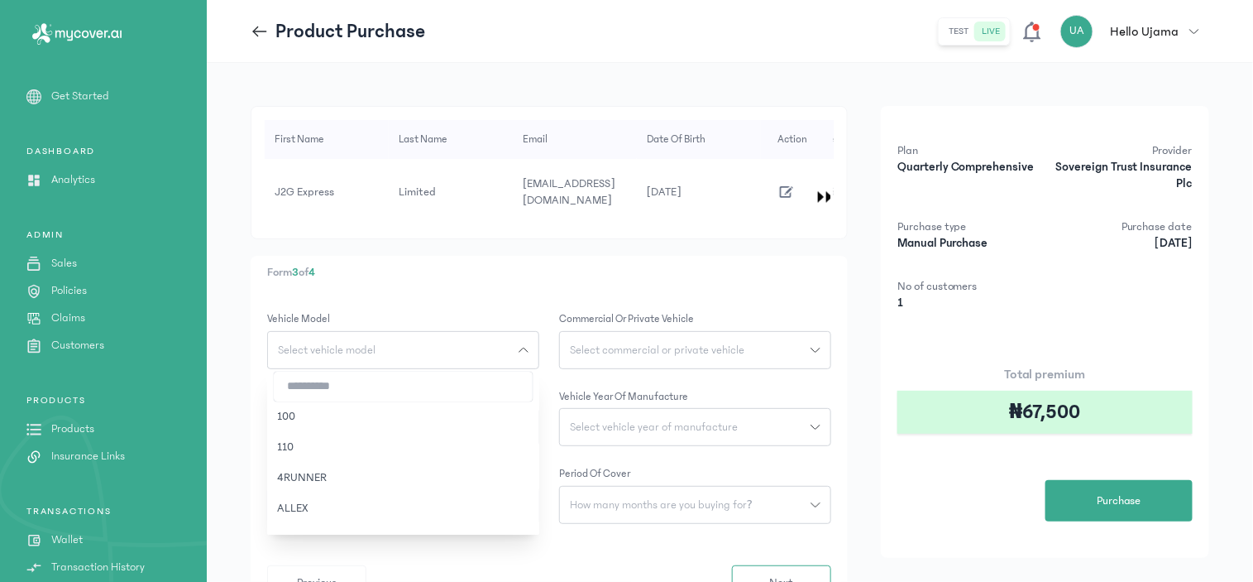
click at [318, 372] on input "search" at bounding box center [403, 386] width 259 height 30
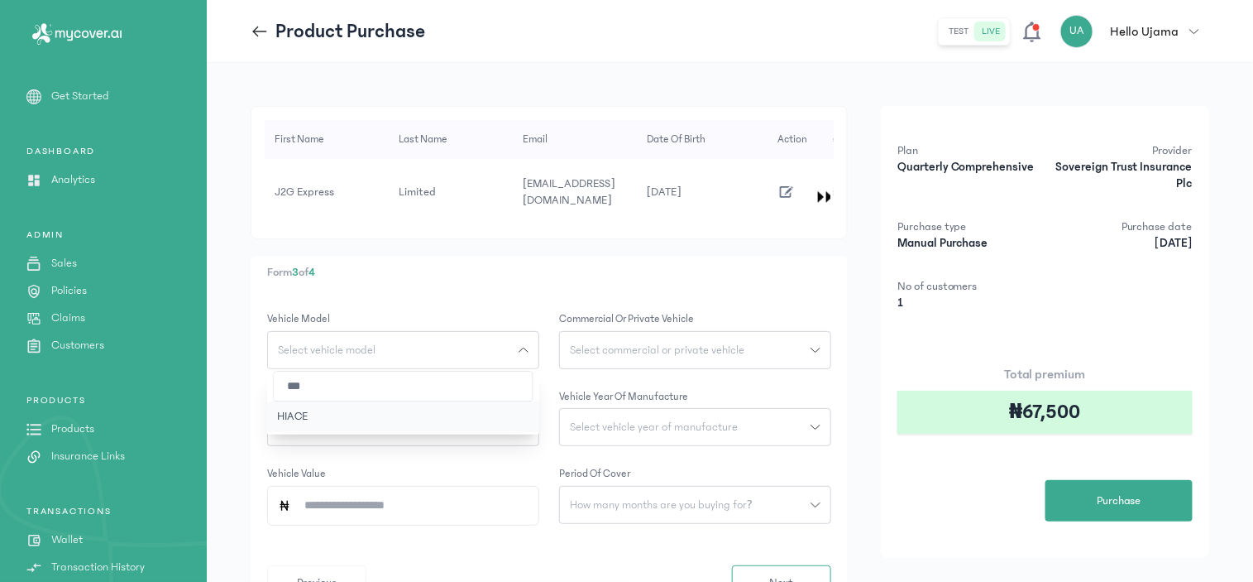
type input "***"
click at [336, 404] on button "HIACE" at bounding box center [403, 416] width 272 height 31
click at [682, 344] on span "Select commercial or private vehicle" at bounding box center [657, 350] width 194 height 12
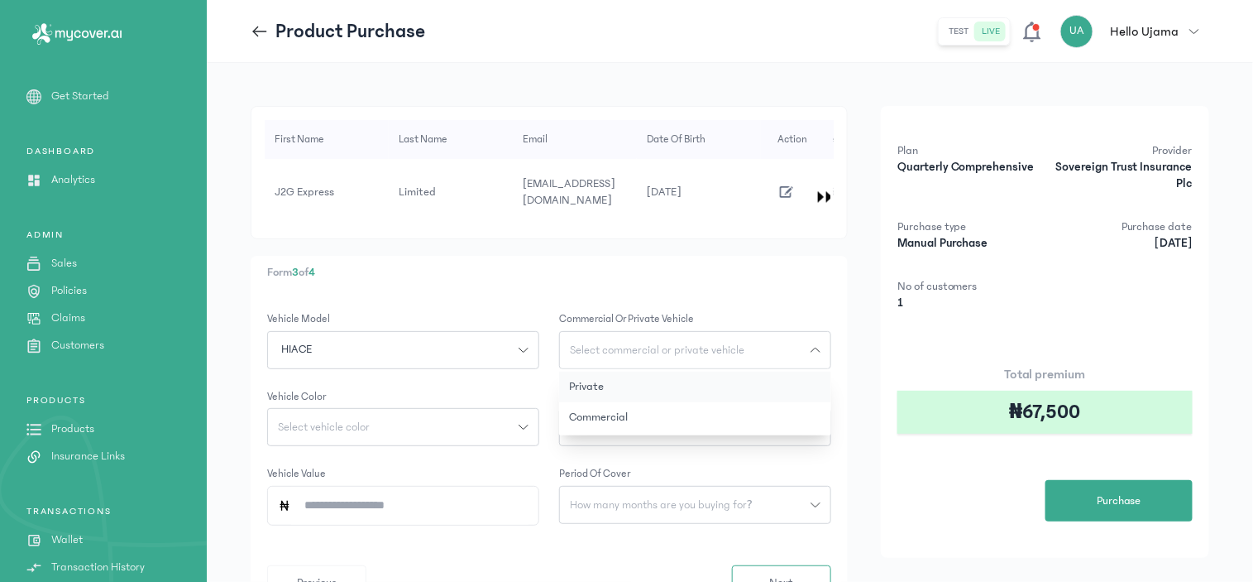
click at [639, 371] on button "Private" at bounding box center [695, 386] width 272 height 31
click at [346, 421] on span "Select vehicle color" at bounding box center [324, 427] width 112 height 12
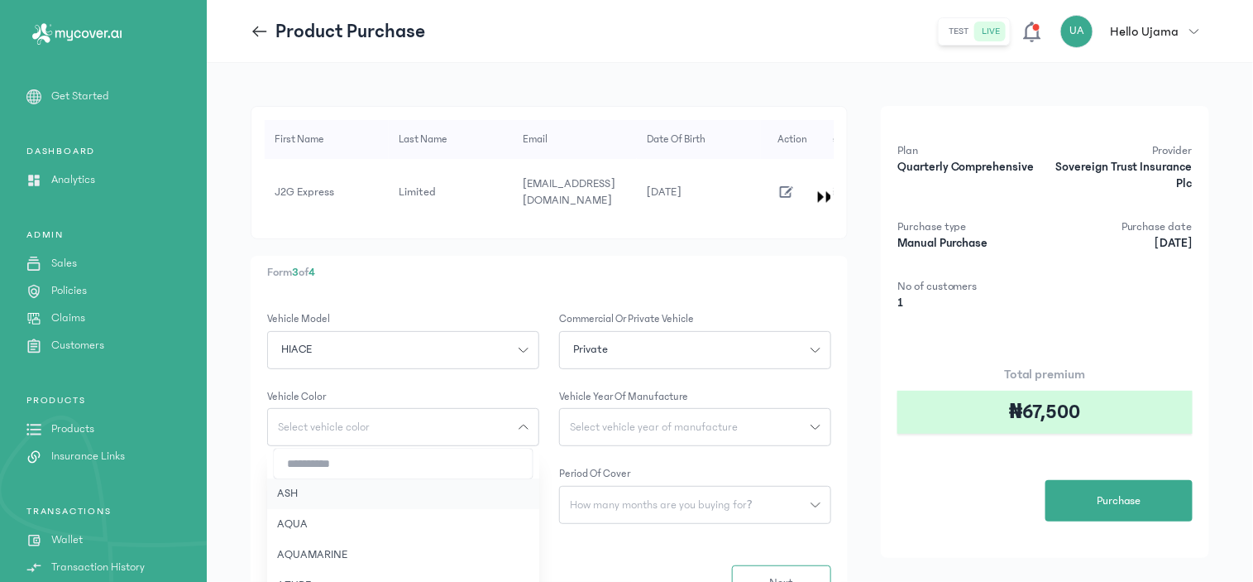
click at [274, 478] on button "ASH" at bounding box center [403, 493] width 272 height 31
click at [650, 421] on span "Select vehicle year of manufacture" at bounding box center [654, 427] width 188 height 12
click at [580, 570] on button "2002" at bounding box center [695, 585] width 272 height 31
click at [339, 486] on input "Vehicle Value" at bounding box center [409, 505] width 237 height 38
click at [556, 524] on form "Vehicle Model HIACE Commercial or private vehicle Private Vehicle Color ASH Veh…" at bounding box center [549, 456] width 564 height 290
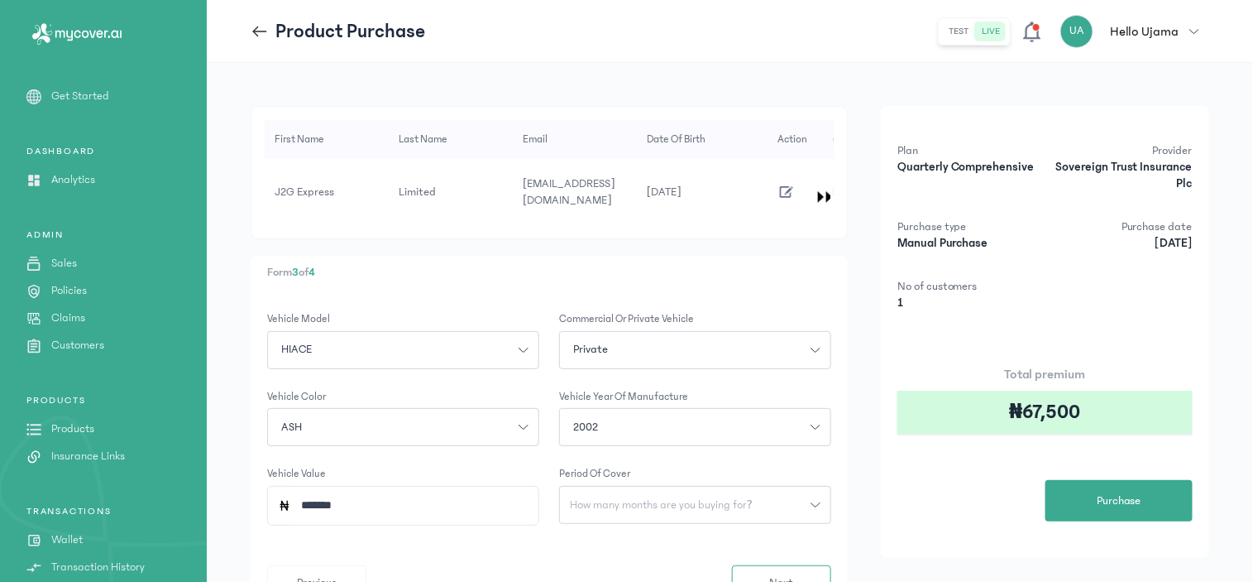
click at [639, 499] on span "How many months are you buying for?" at bounding box center [661, 505] width 203 height 12
click at [599, 527] on button "3 months" at bounding box center [695, 541] width 272 height 31
click at [409, 492] on input "*******" at bounding box center [409, 505] width 237 height 38
type input "*********"
click at [415, 511] on form "Vehicle Model HIACE Commercial or private vehicle Private Vehicle Color ASH Veh…" at bounding box center [549, 456] width 564 height 290
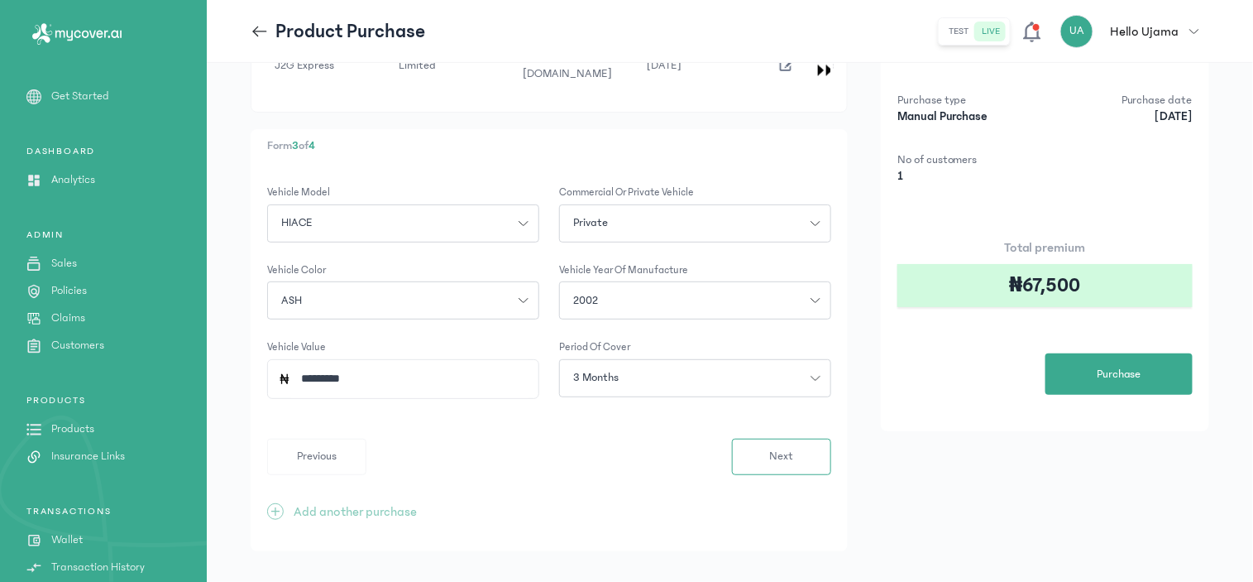
scroll to position [133, 0]
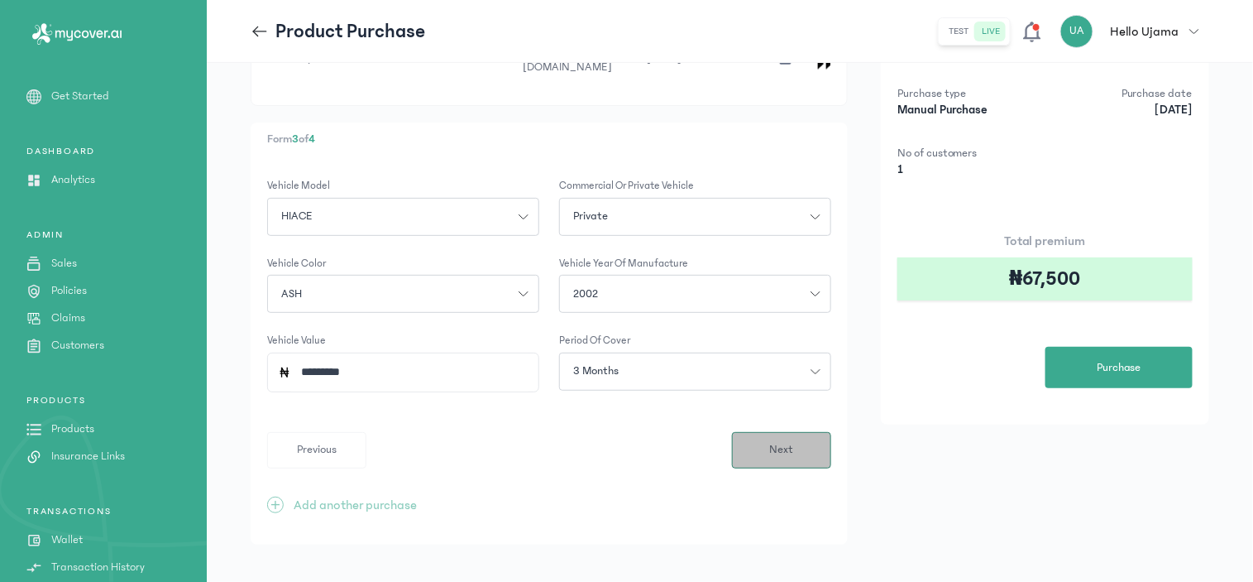
click at [770, 432] on button "Next" at bounding box center [781, 450] width 99 height 36
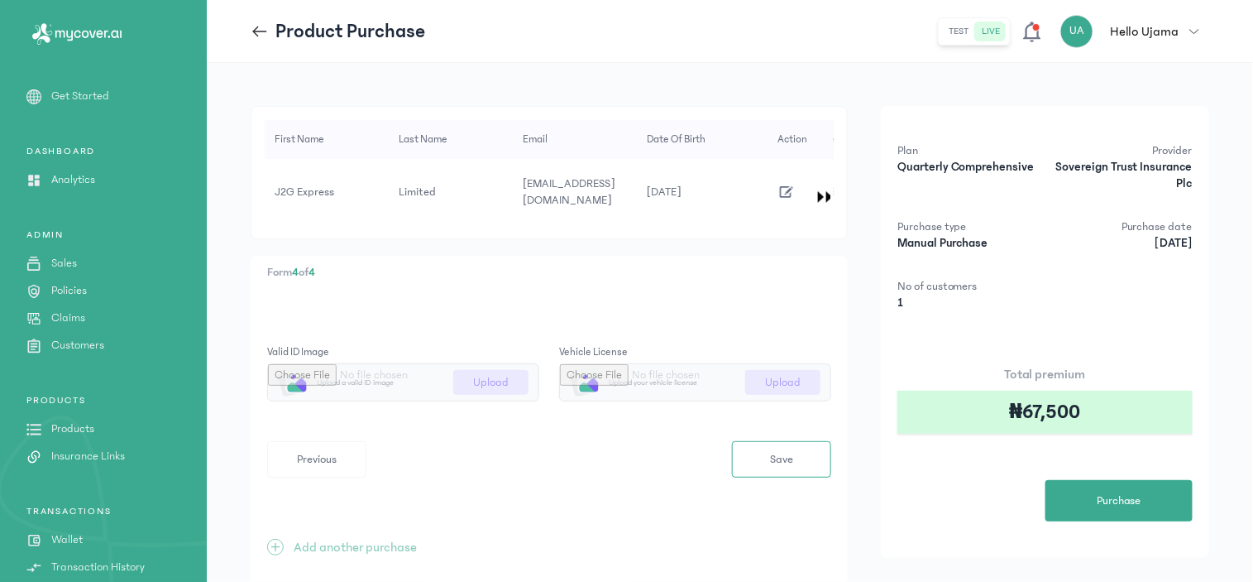
type input "**********"
click at [780, 451] on span "Save" at bounding box center [781, 459] width 23 height 17
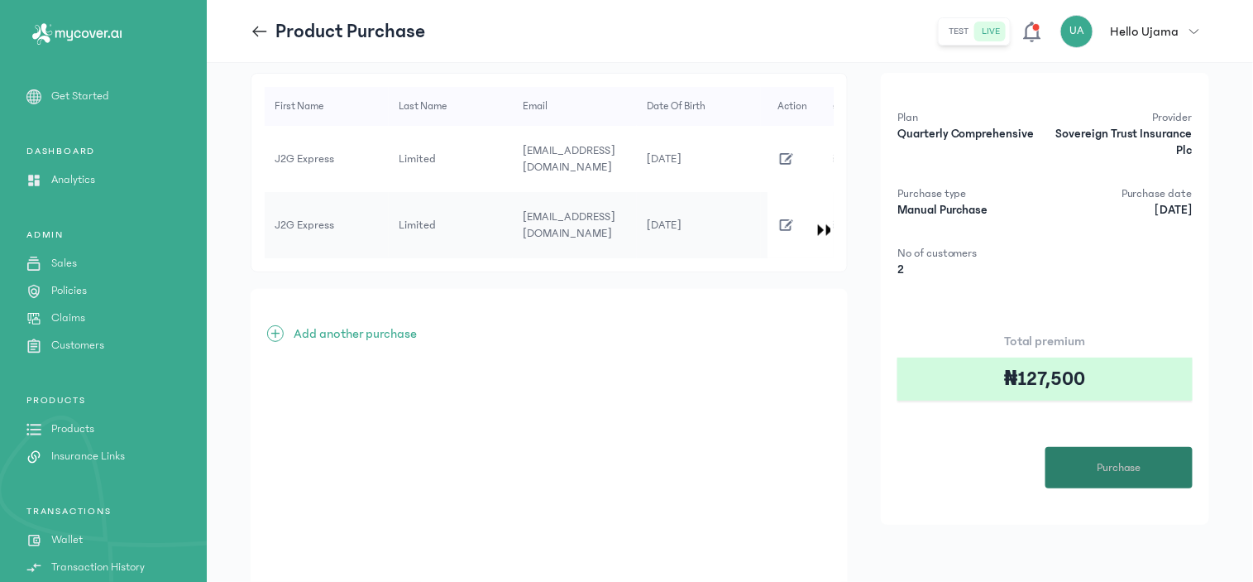
scroll to position [1, 0]
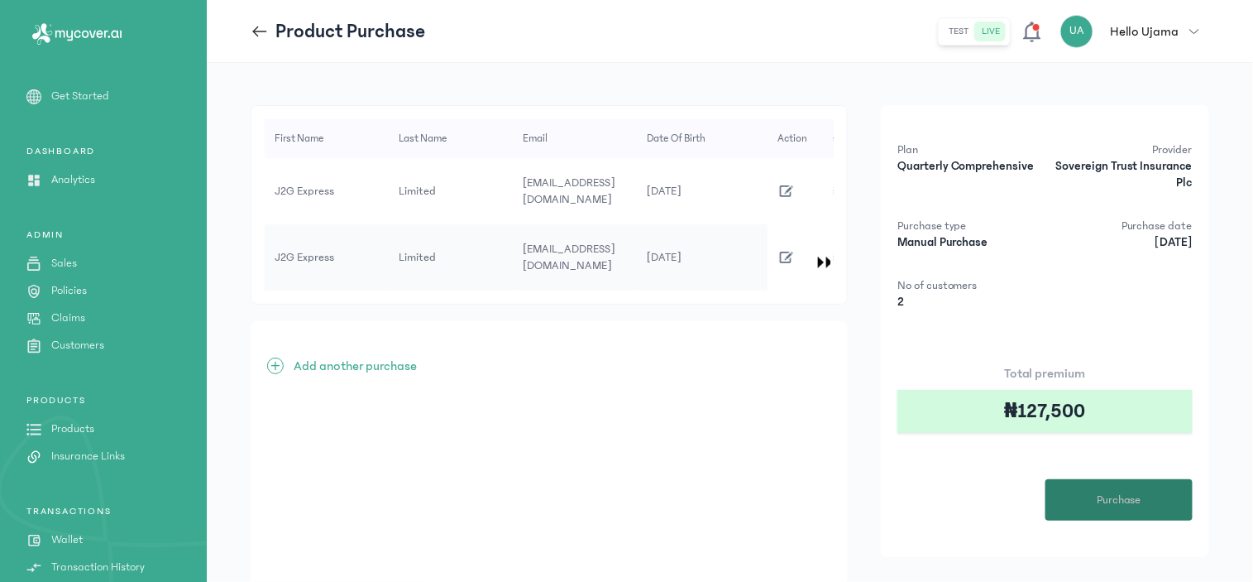
click at [1142, 496] on span "Purchase" at bounding box center [1119, 499] width 45 height 17
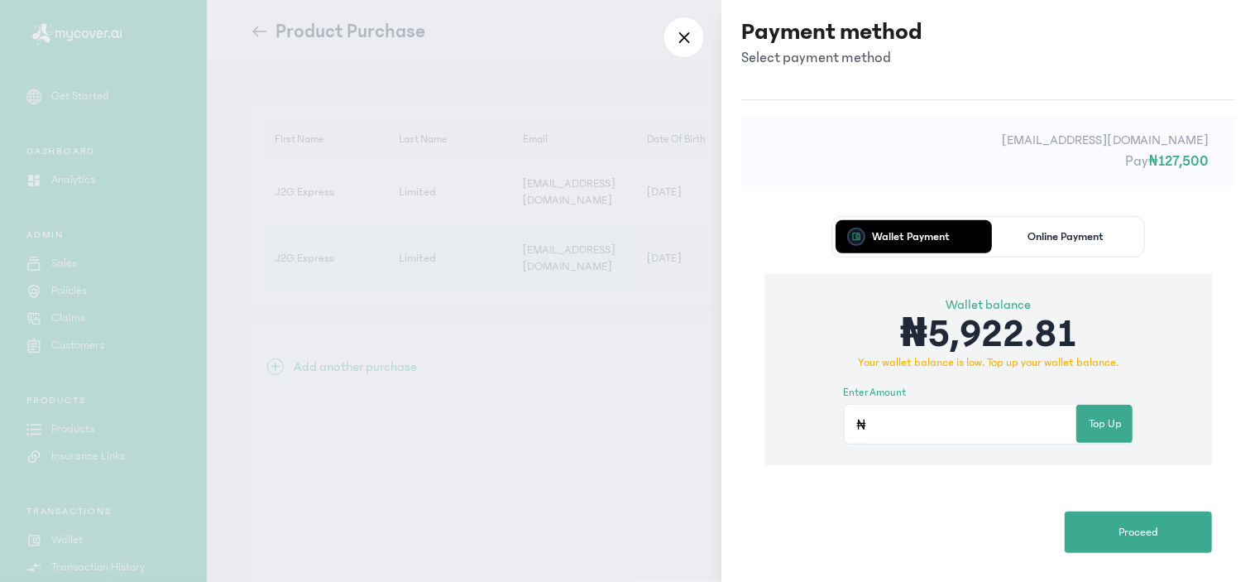
click at [534, 364] on div at bounding box center [627, 291] width 1255 height 582
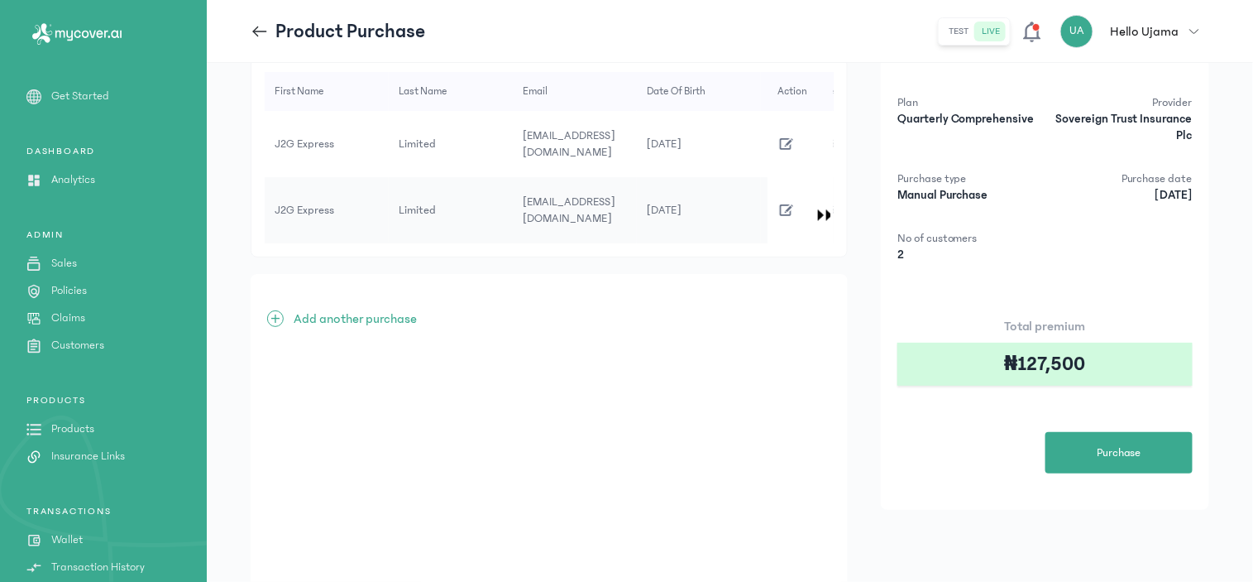
scroll to position [93, 0]
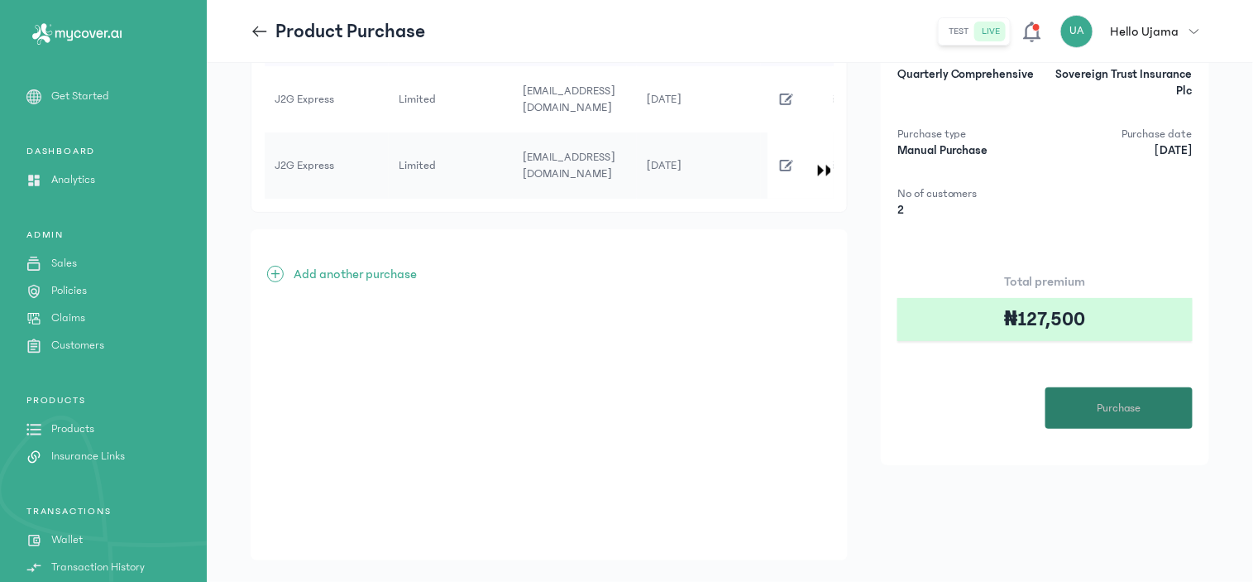
click at [1120, 400] on span "Purchase" at bounding box center [1119, 408] width 45 height 17
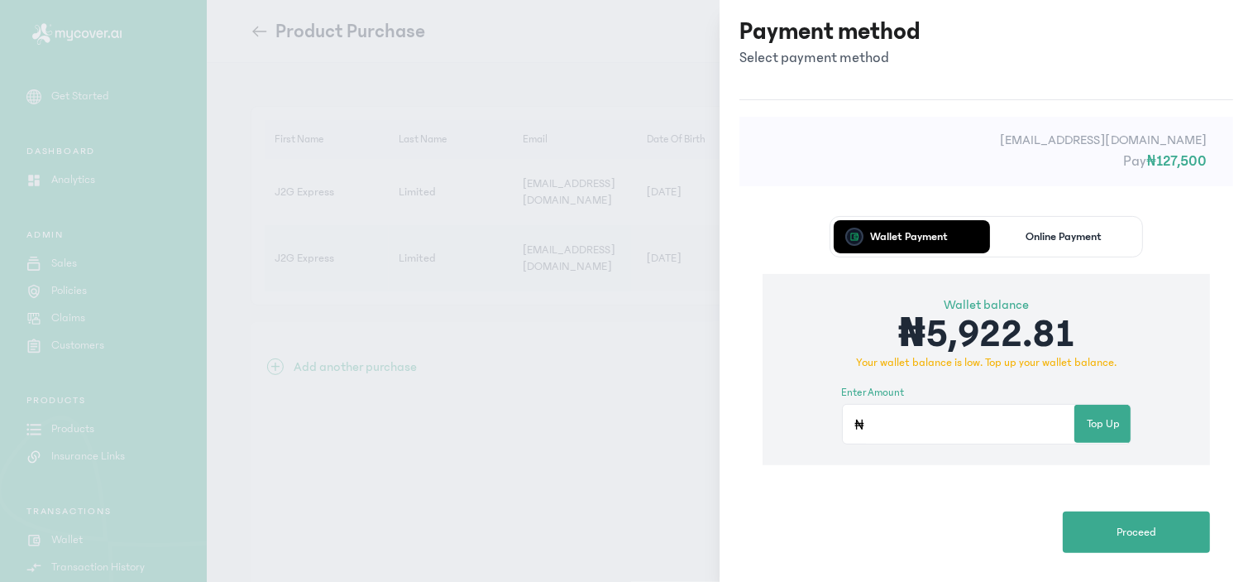
scroll to position [0, 0]
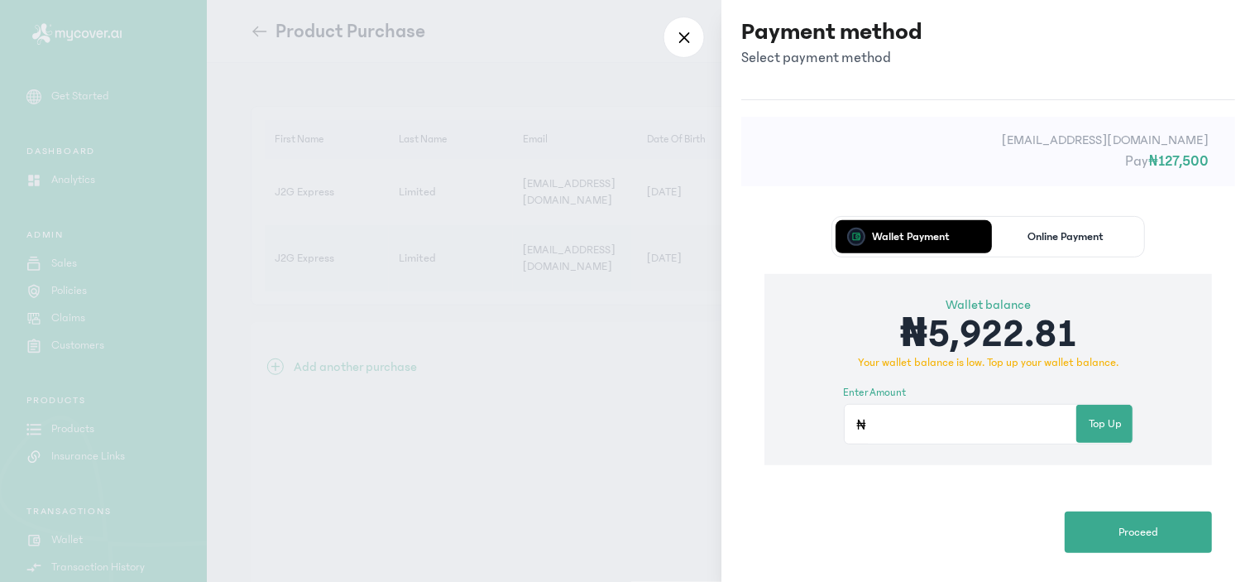
click at [556, 342] on div at bounding box center [627, 291] width 1255 height 582
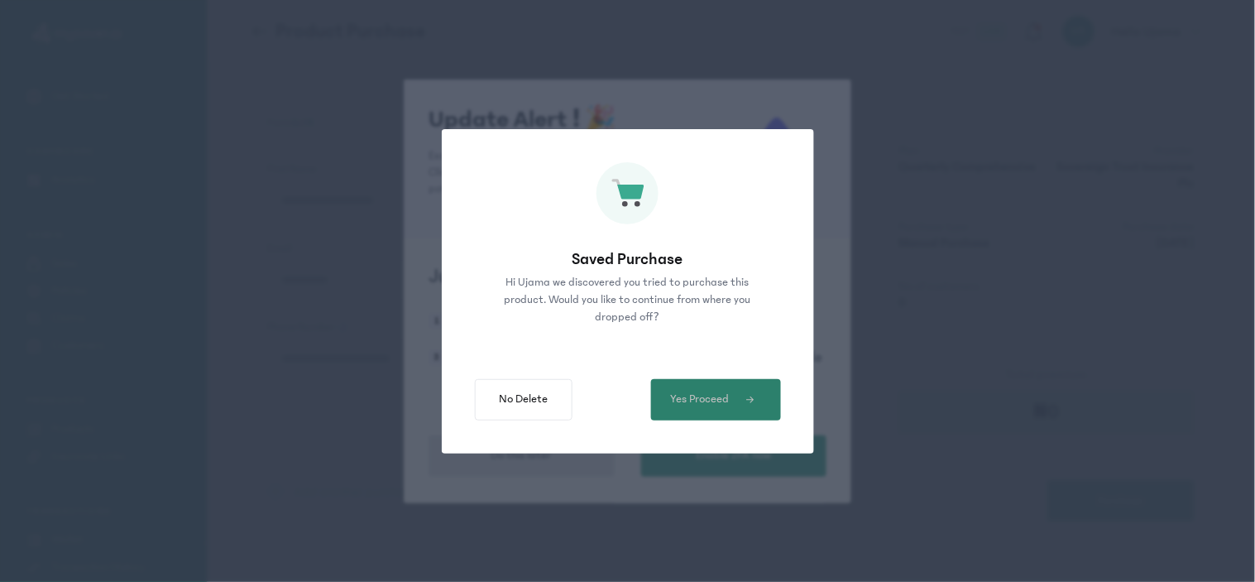
click at [706, 404] on span "Yes Proceed" at bounding box center [700, 398] width 59 height 17
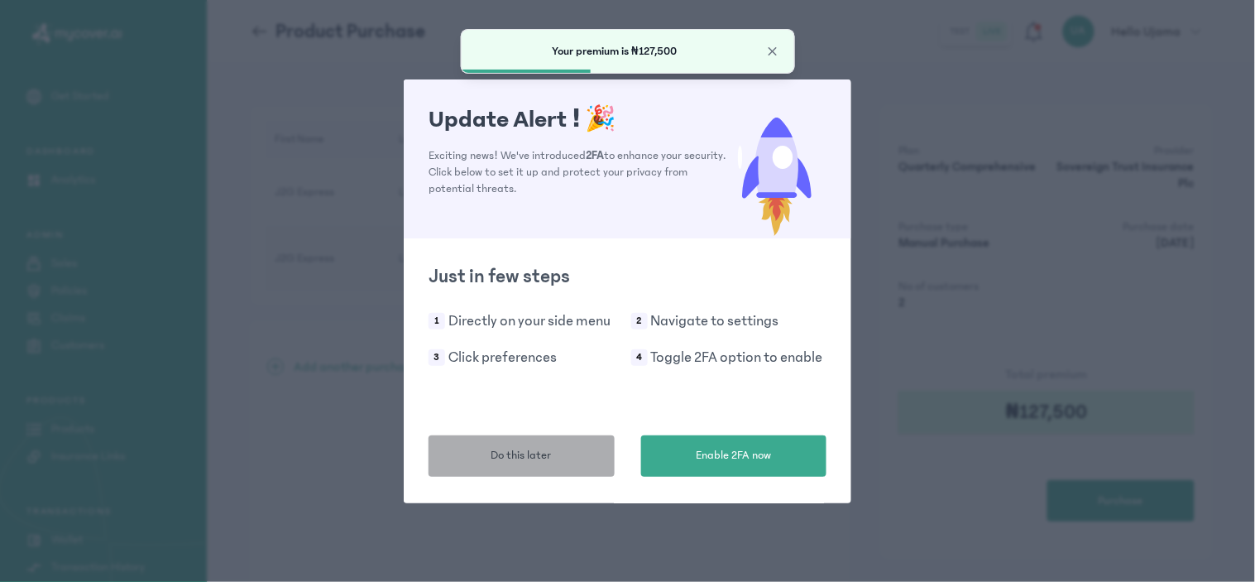
click at [544, 455] on span "Do this later" at bounding box center [521, 455] width 60 height 17
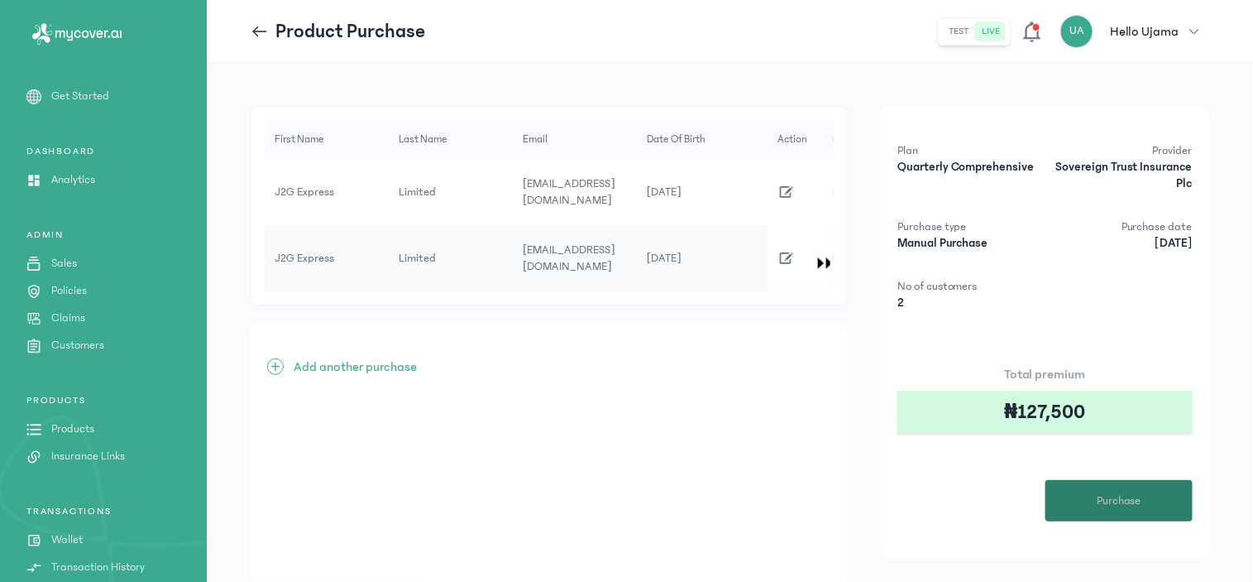
click at [1111, 497] on span "Purchase" at bounding box center [1119, 500] width 45 height 17
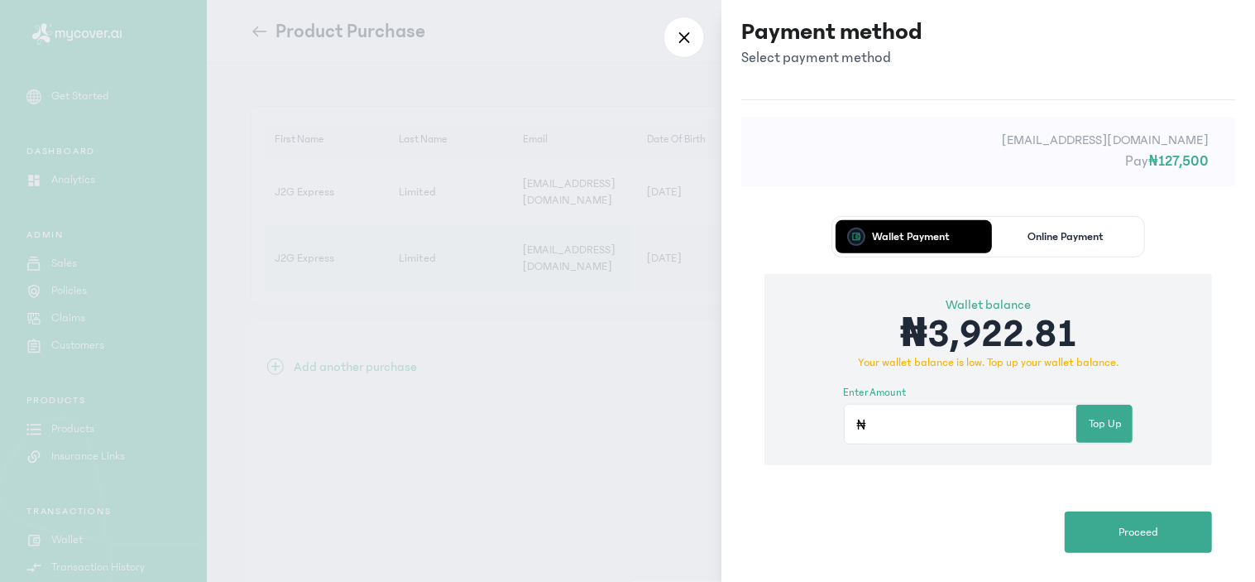
click at [659, 304] on div at bounding box center [627, 291] width 1255 height 582
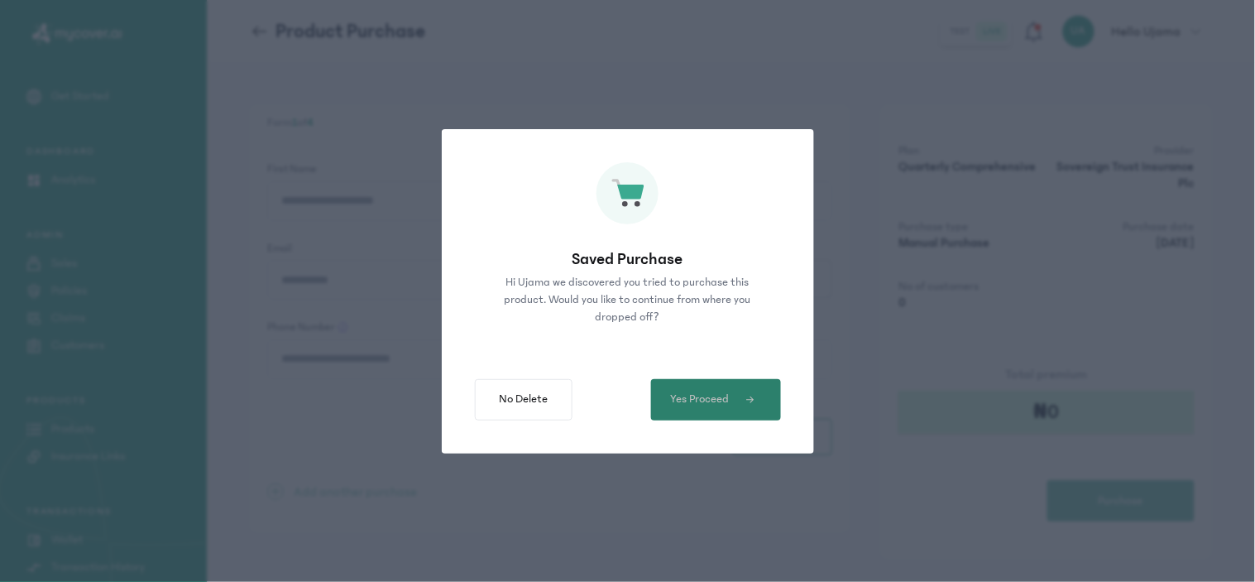
click at [706, 400] on span "Yes Proceed" at bounding box center [700, 398] width 59 height 17
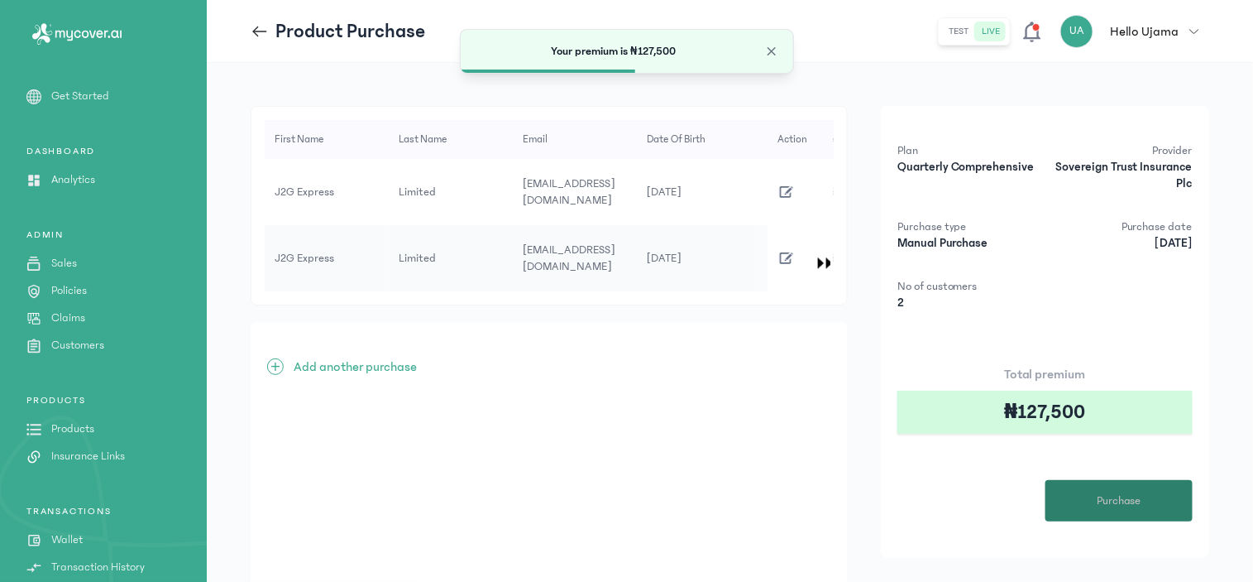
click at [1152, 508] on button "Purchase" at bounding box center [1119, 500] width 147 height 41
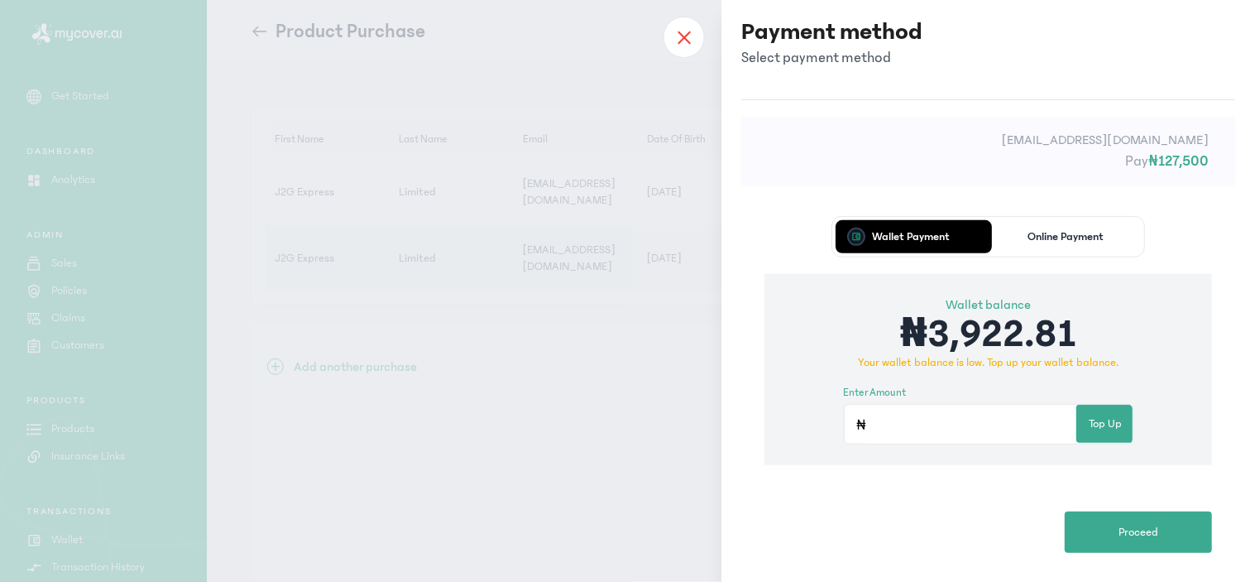
click at [684, 31] on icon at bounding box center [684, 37] width 13 height 15
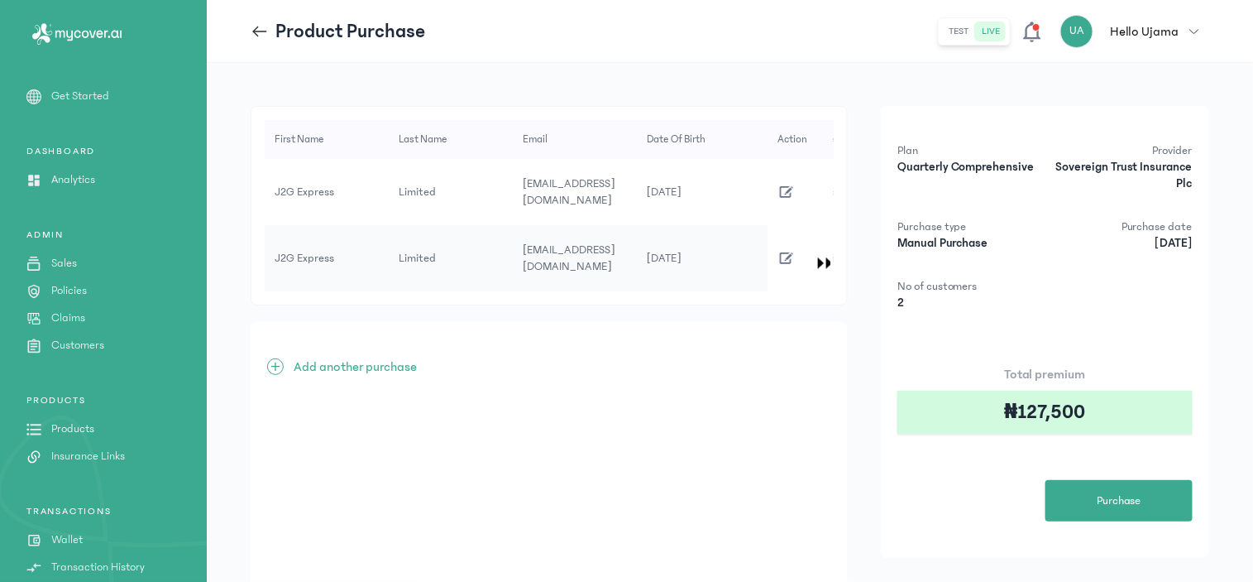
click at [1167, 77] on div "First Name Last Name Email Date of Birth Phone Number Address Gender Vehicle re…" at bounding box center [730, 384] width 1046 height 643
click at [1192, 40] on button "UA Hello Ujama" at bounding box center [1135, 31] width 149 height 33
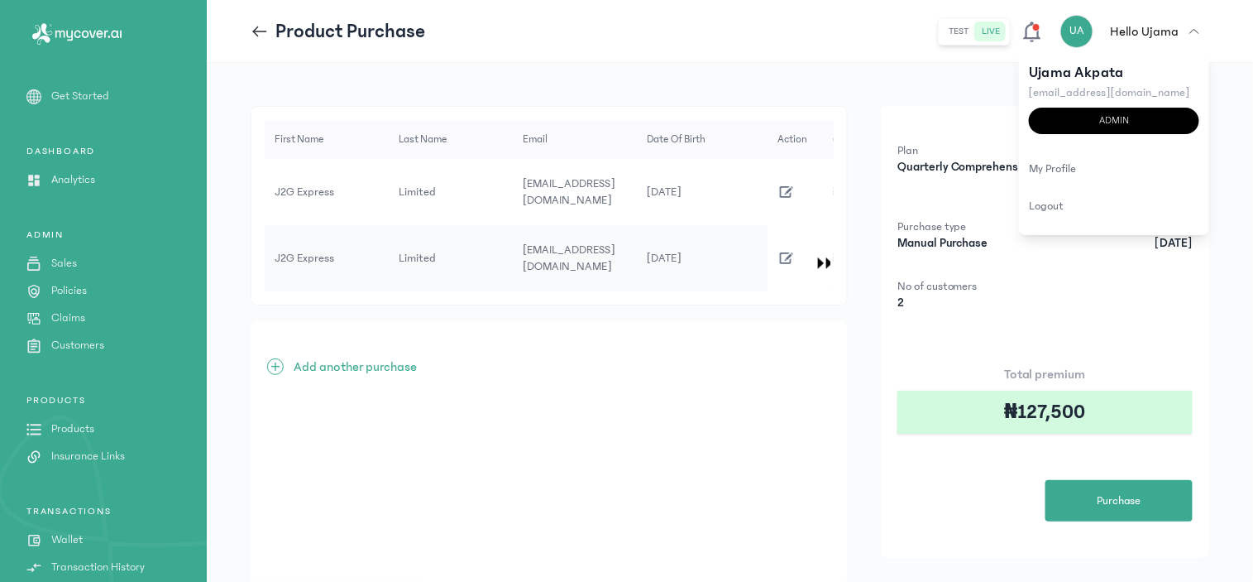
click at [65, 531] on p "Wallet" at bounding box center [66, 539] width 31 height 17
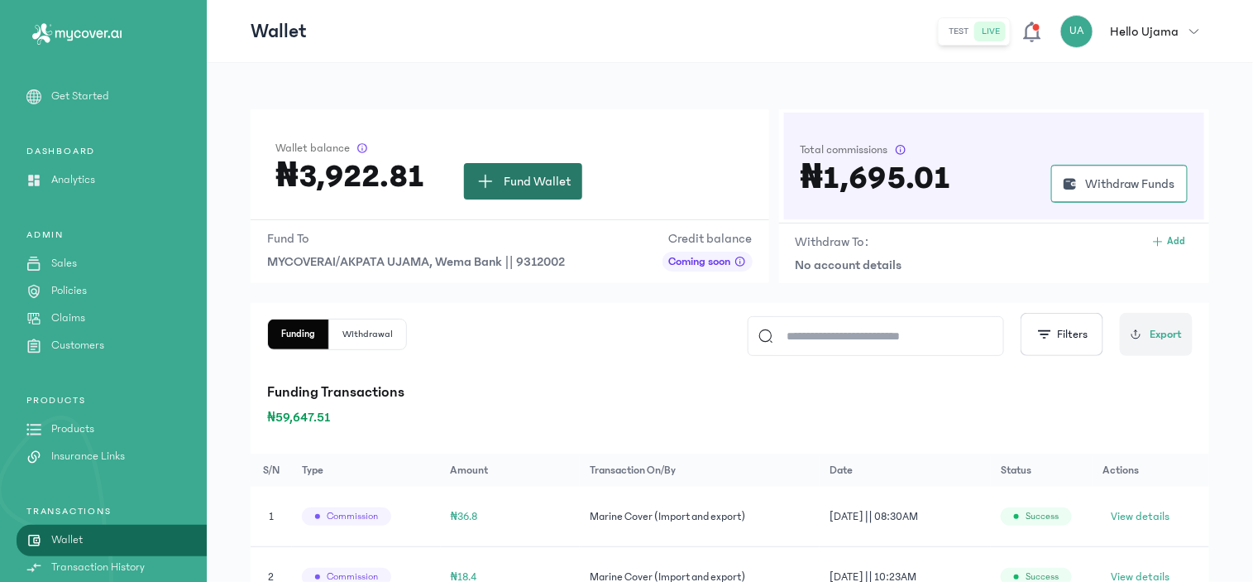
click at [511, 176] on span "Fund Wallet" at bounding box center [537, 181] width 67 height 20
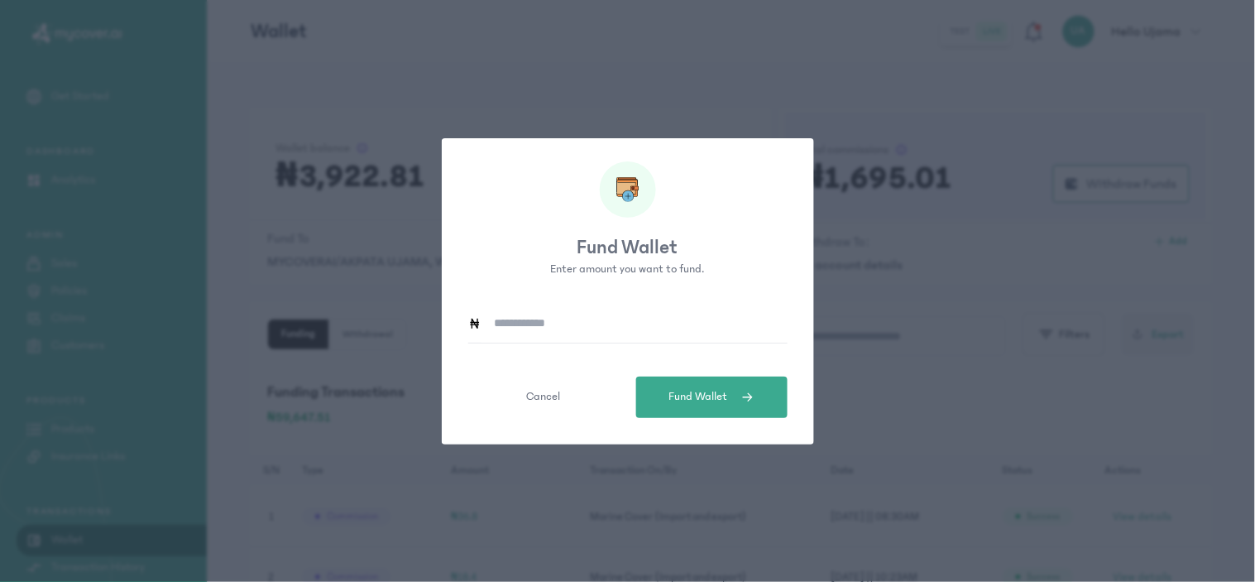
click at [536, 327] on input at bounding box center [634, 323] width 306 height 38
click at [565, 328] on input "*******" at bounding box center [634, 323] width 306 height 38
drag, startPoint x: 565, startPoint y: 325, endPoint x: 517, endPoint y: 327, distance: 48.0
click at [495, 328] on input "*******" at bounding box center [634, 323] width 306 height 38
type input "*******"
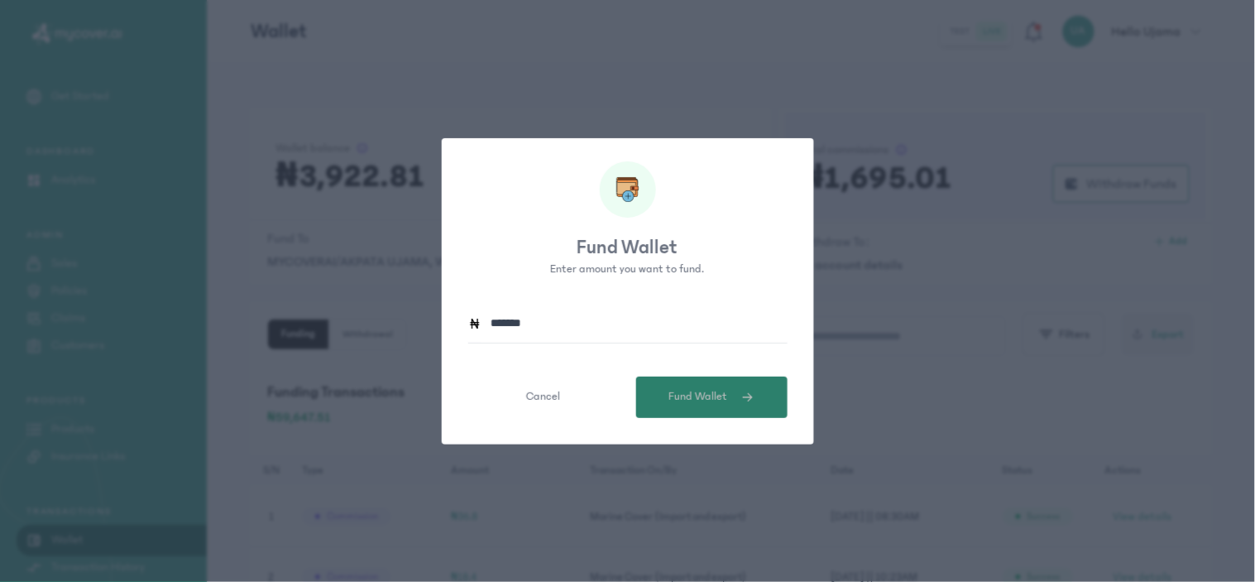
click at [682, 395] on span "Fund Wallet" at bounding box center [698, 396] width 59 height 17
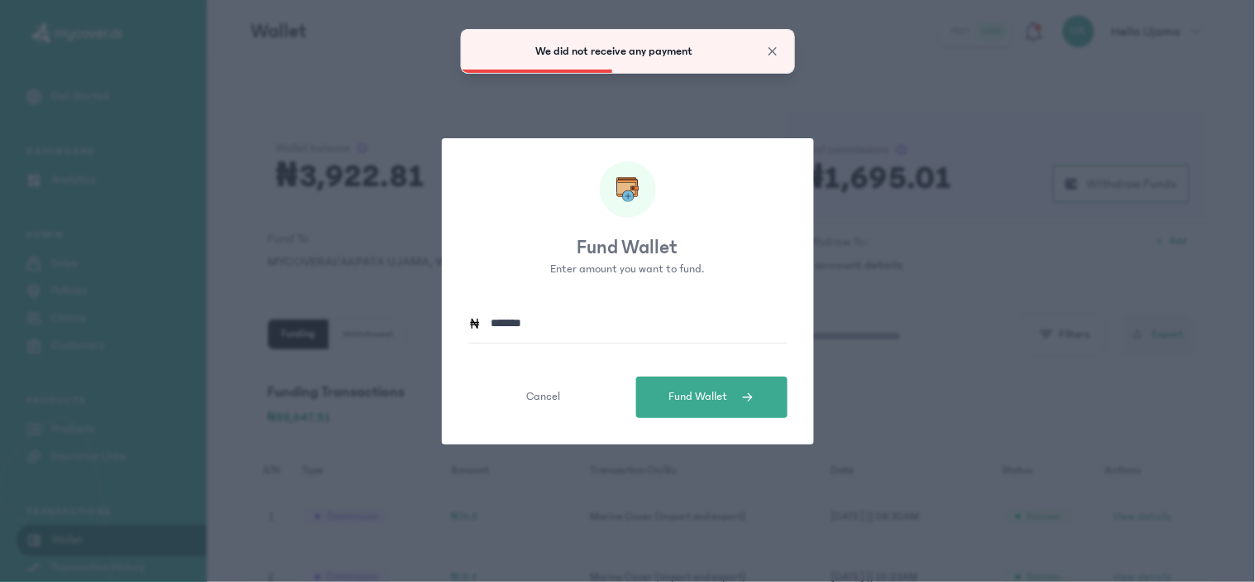
click at [769, 55] on span "Close" at bounding box center [772, 51] width 17 height 17
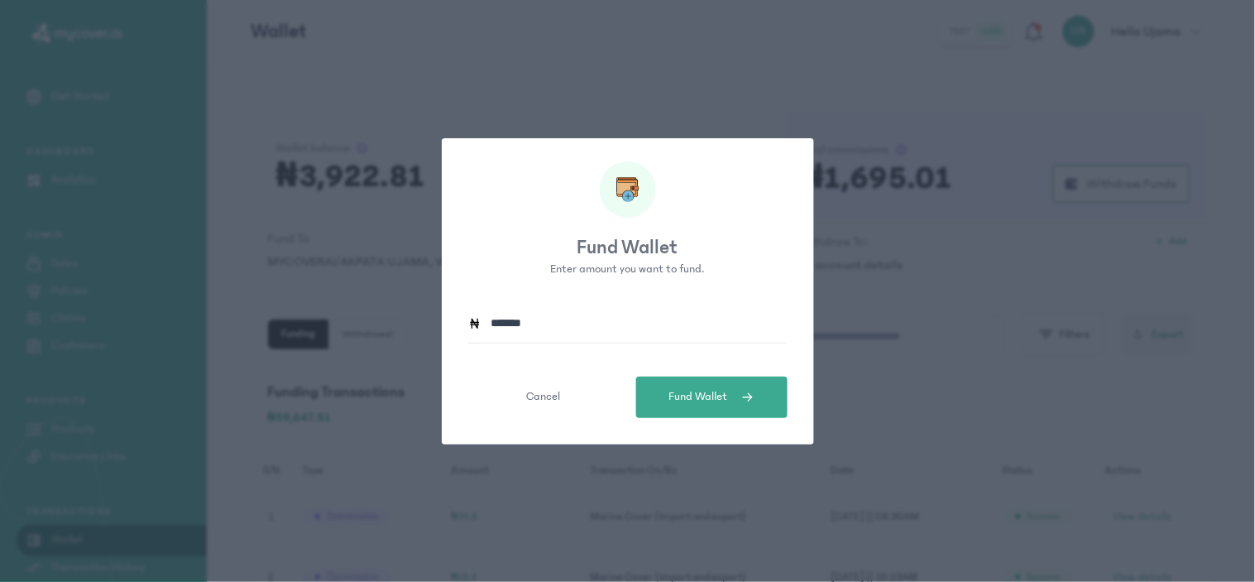
drag, startPoint x: 879, startPoint y: 263, endPoint x: 874, endPoint y: 271, distance: 9.6
click at [877, 265] on div "Fund Wallet Enter amount you want to fund. ******* Cancel Fund Wallet" at bounding box center [627, 291] width 1255 height 582
click at [547, 408] on button "Cancel" at bounding box center [543, 396] width 151 height 41
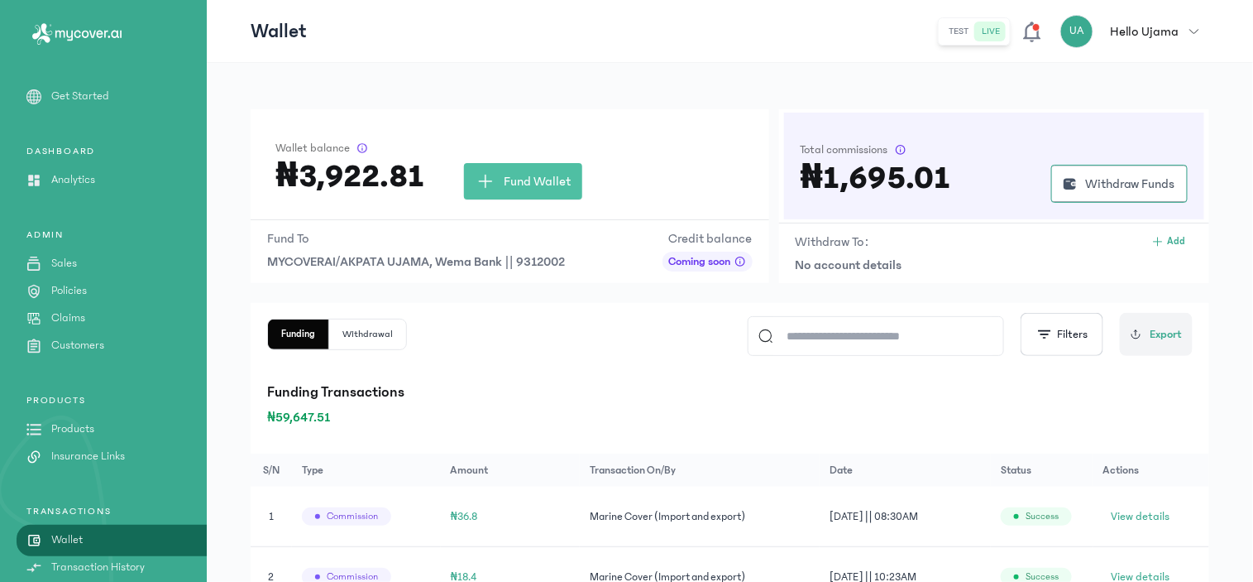
drag, startPoint x: 1158, startPoint y: 89, endPoint x: 1119, endPoint y: 87, distance: 38.9
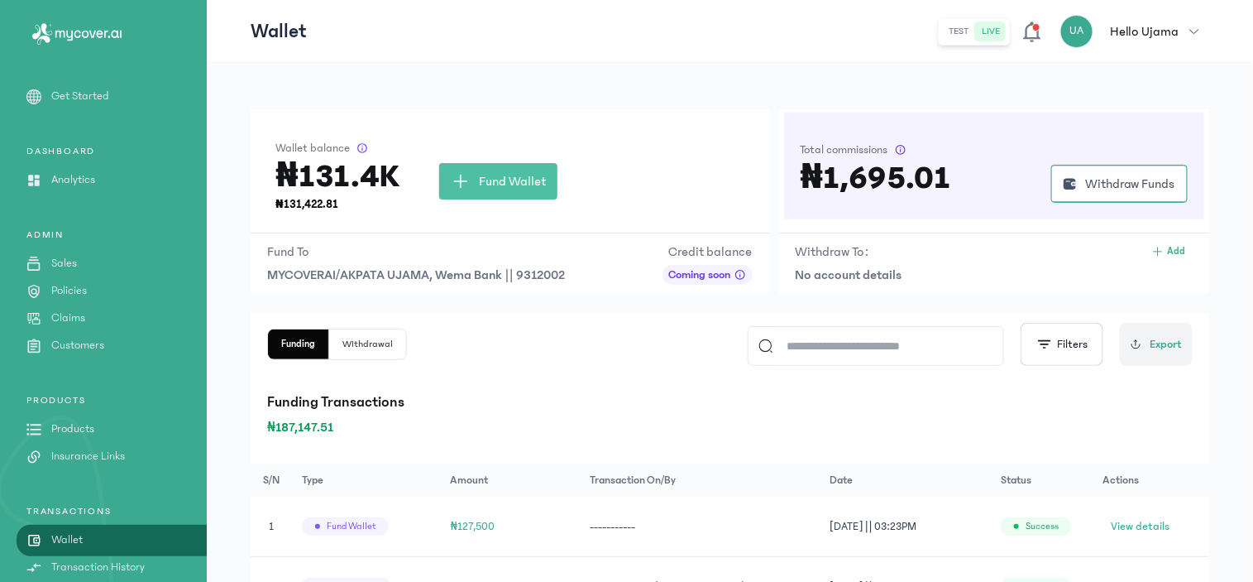
click at [71, 420] on p "Products" at bounding box center [72, 428] width 43 height 17
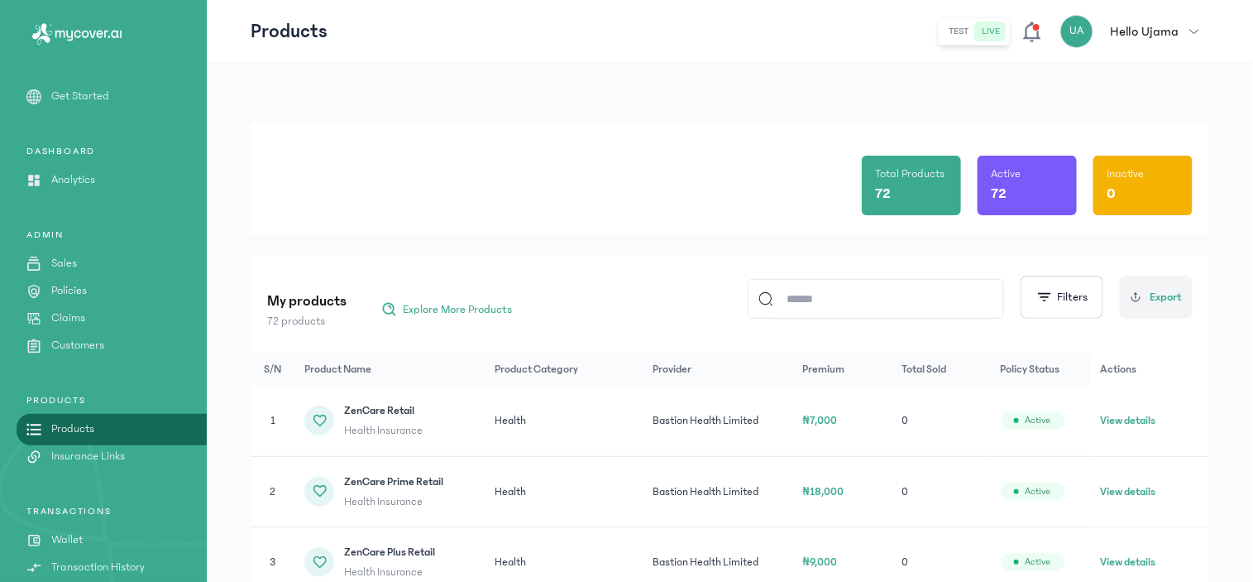
click at [820, 298] on input at bounding box center [883, 299] width 220 height 38
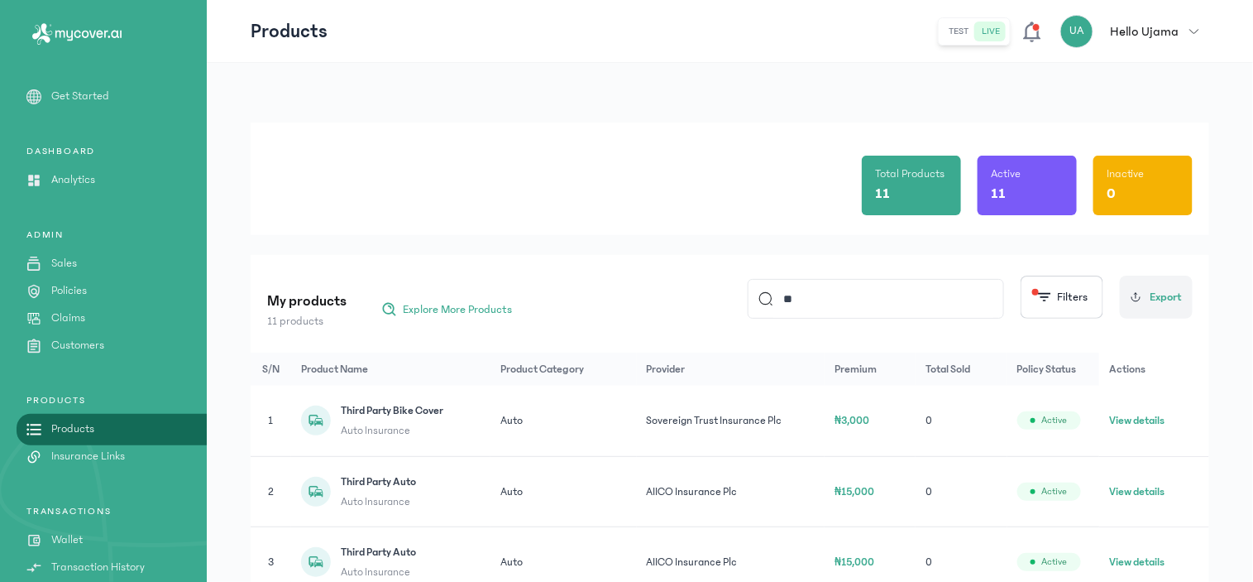
type input "*"
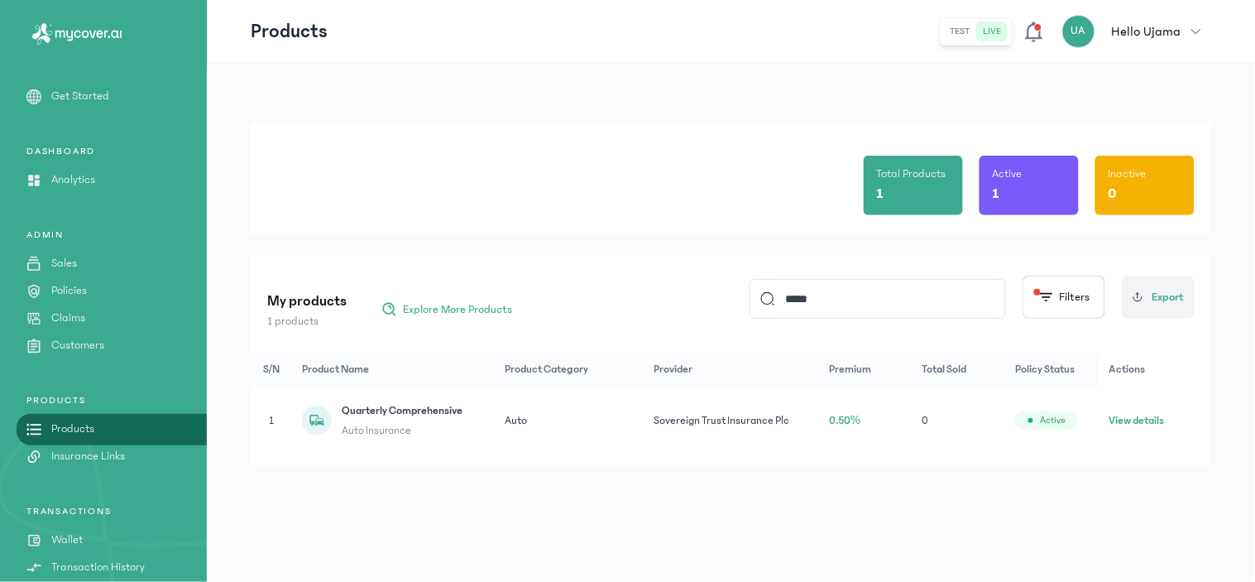
type input "*****"
click at [1126, 419] on button "View details" at bounding box center [1136, 420] width 55 height 17
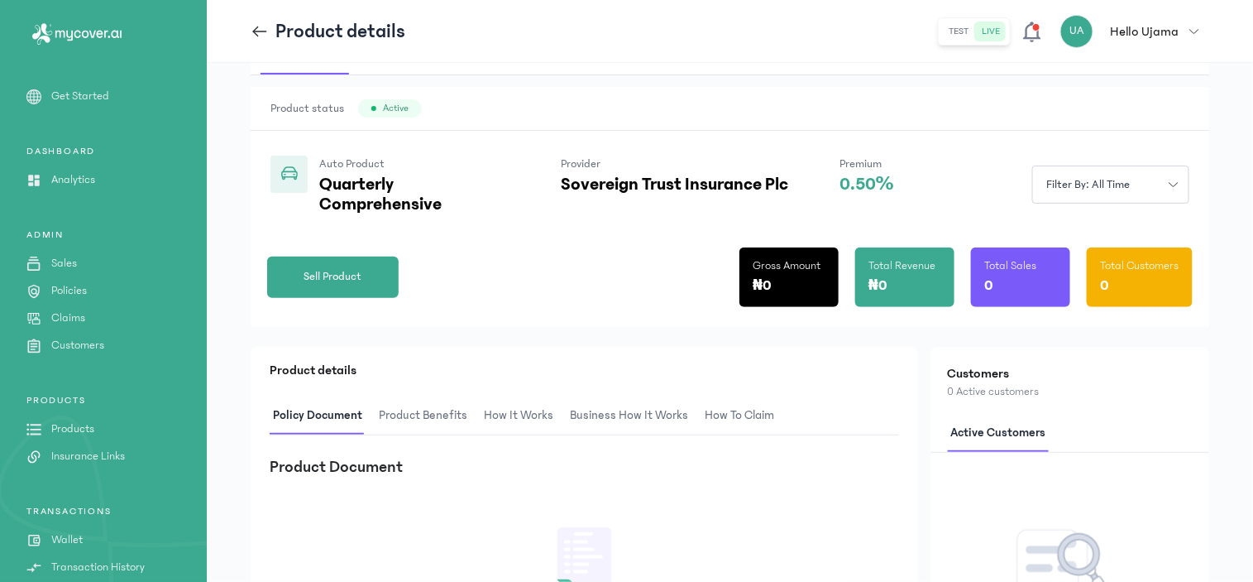
scroll to position [66, 0]
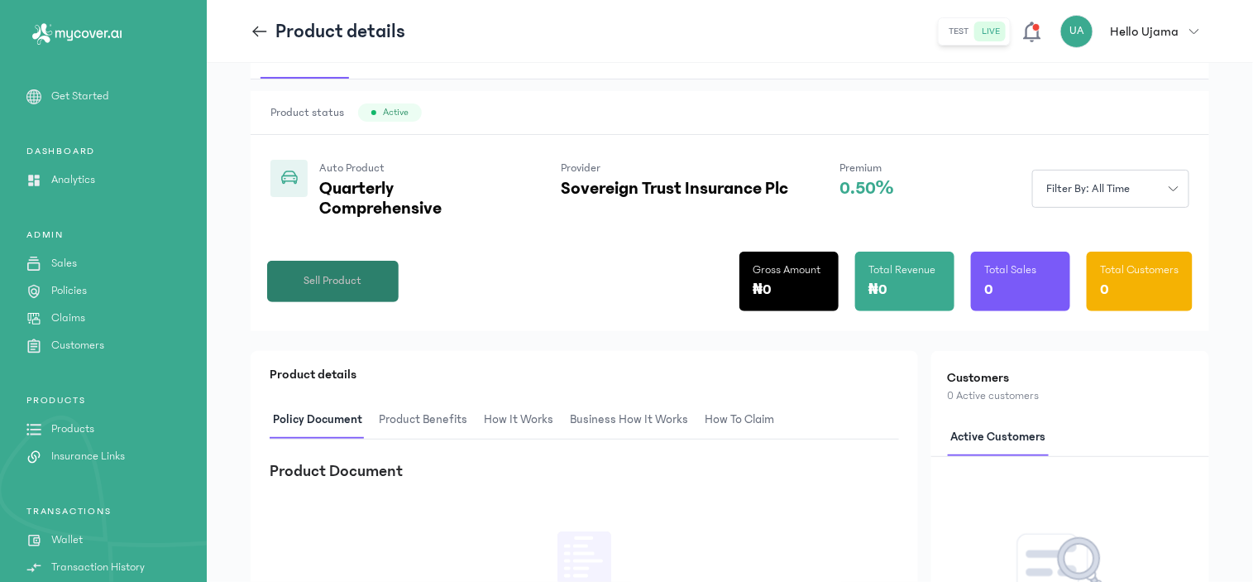
click at [356, 291] on button "Sell Product" at bounding box center [333, 281] width 132 height 41
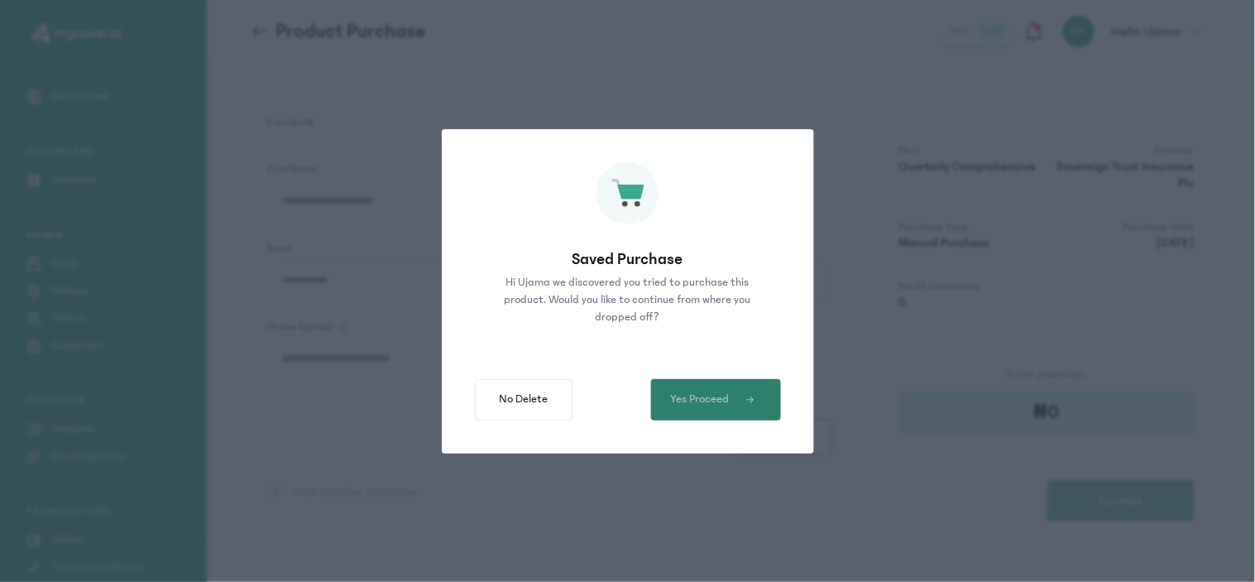
click at [716, 405] on span "Yes Proceed" at bounding box center [700, 398] width 59 height 17
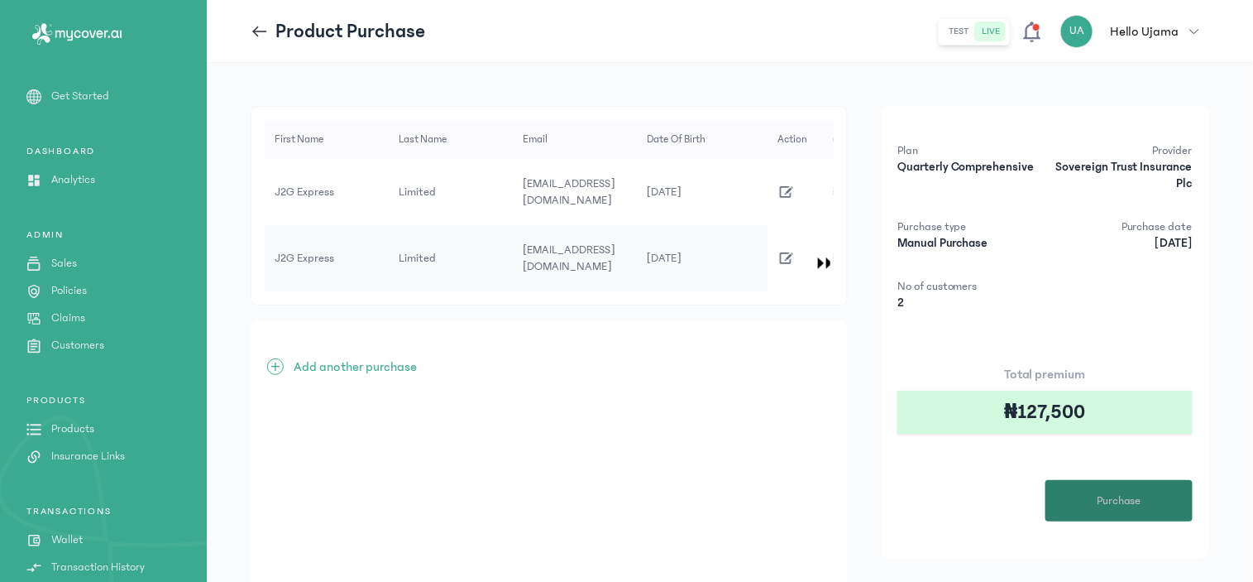
click at [1138, 505] on span "Purchase" at bounding box center [1119, 500] width 45 height 17
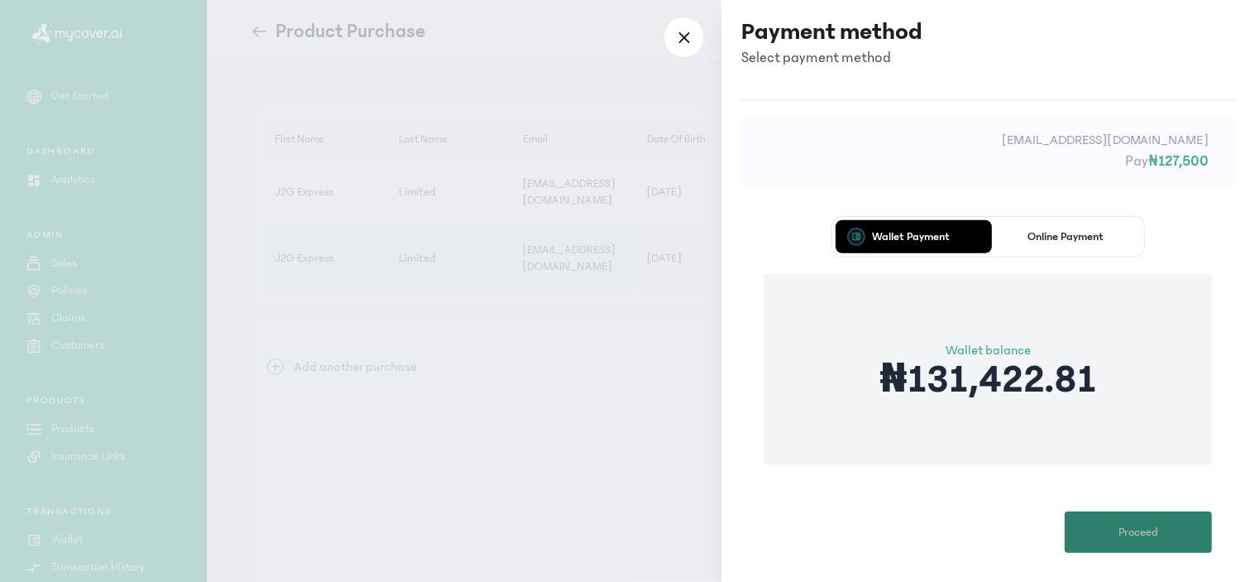
click at [1132, 521] on button "Proceed" at bounding box center [1138, 531] width 147 height 41
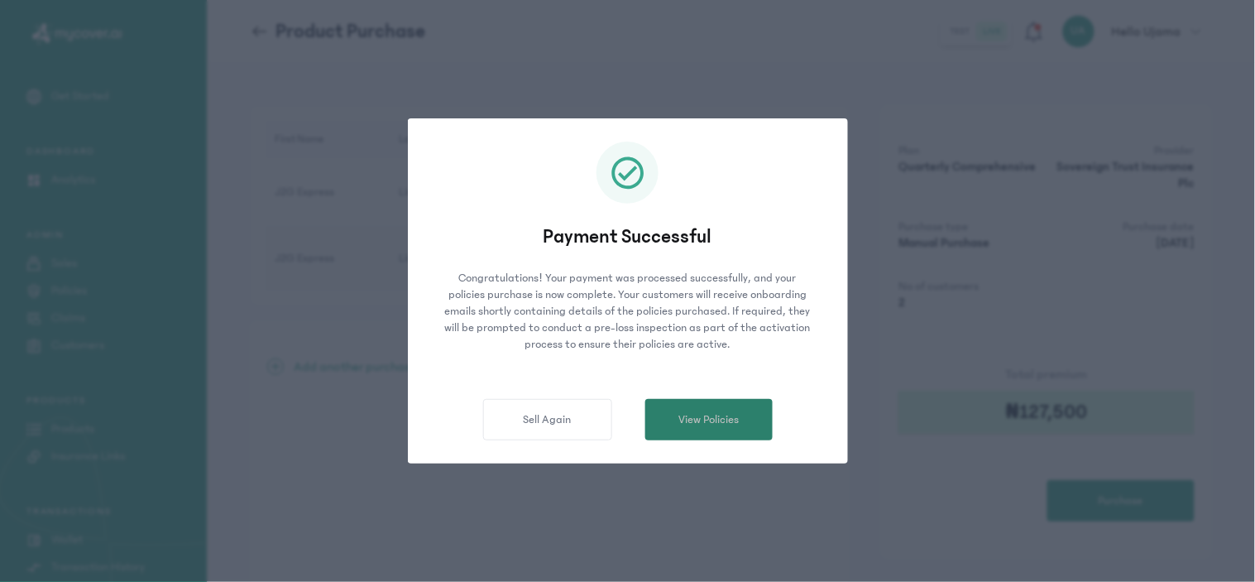
click at [706, 419] on span "View Policies" at bounding box center [708, 419] width 60 height 17
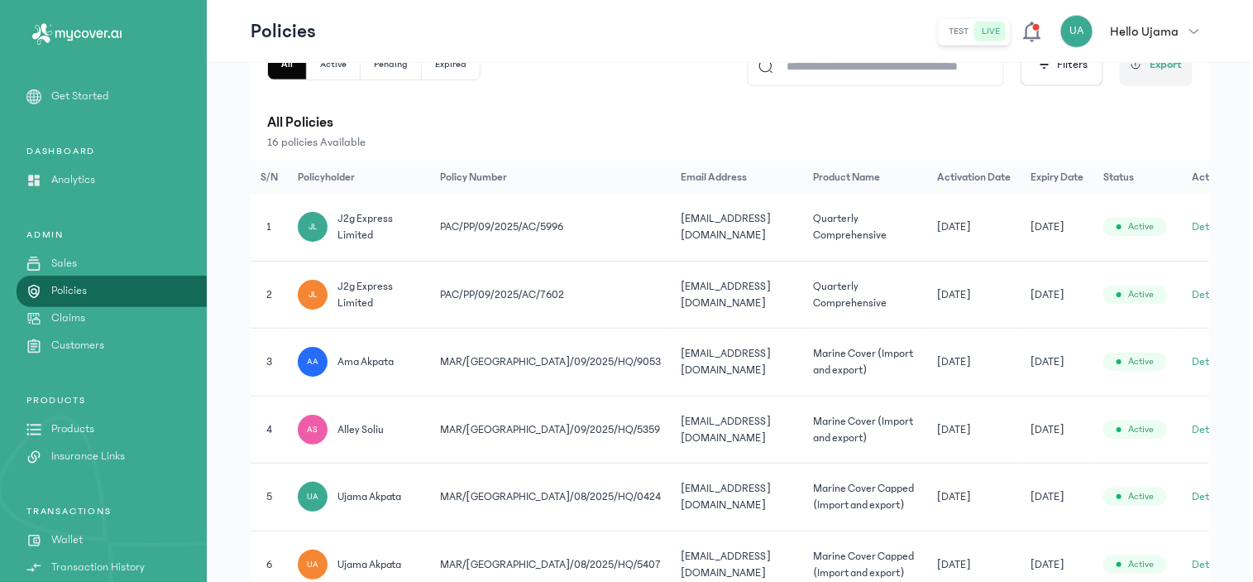
scroll to position [275, 0]
